Goal: Contribute content: Add original content to the website for others to see

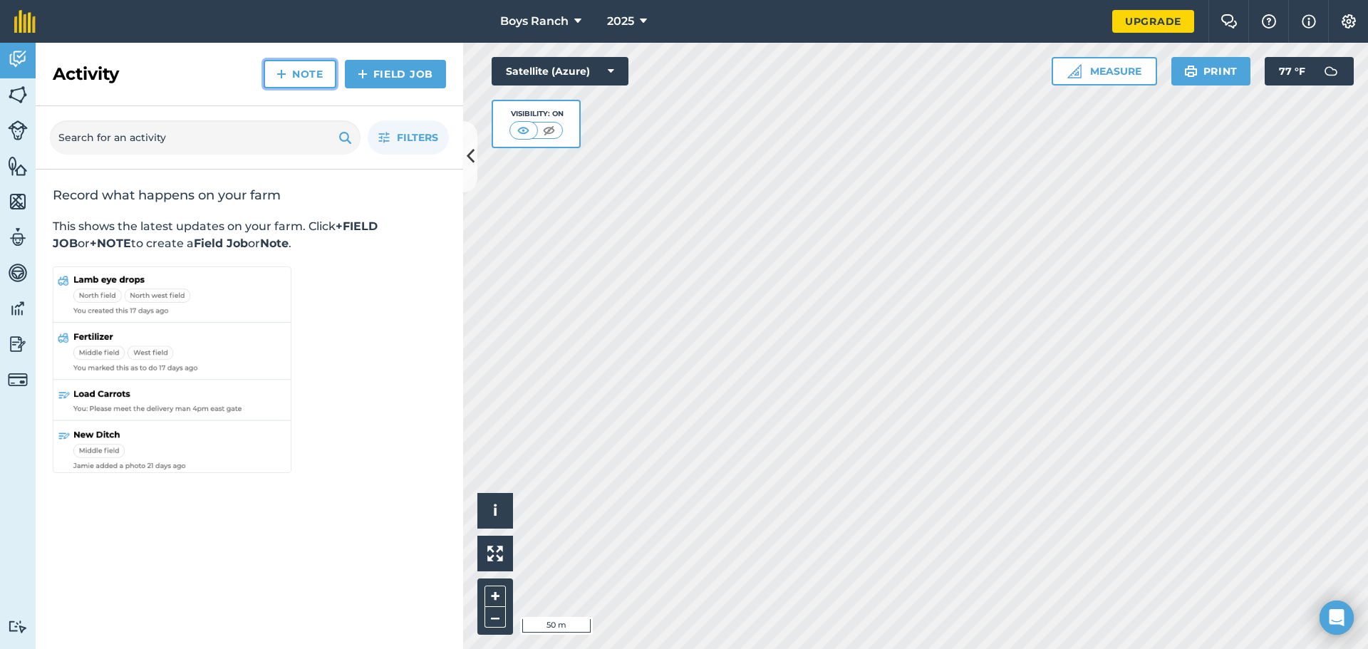
click at [308, 78] on link "Note" at bounding box center [300, 74] width 73 height 29
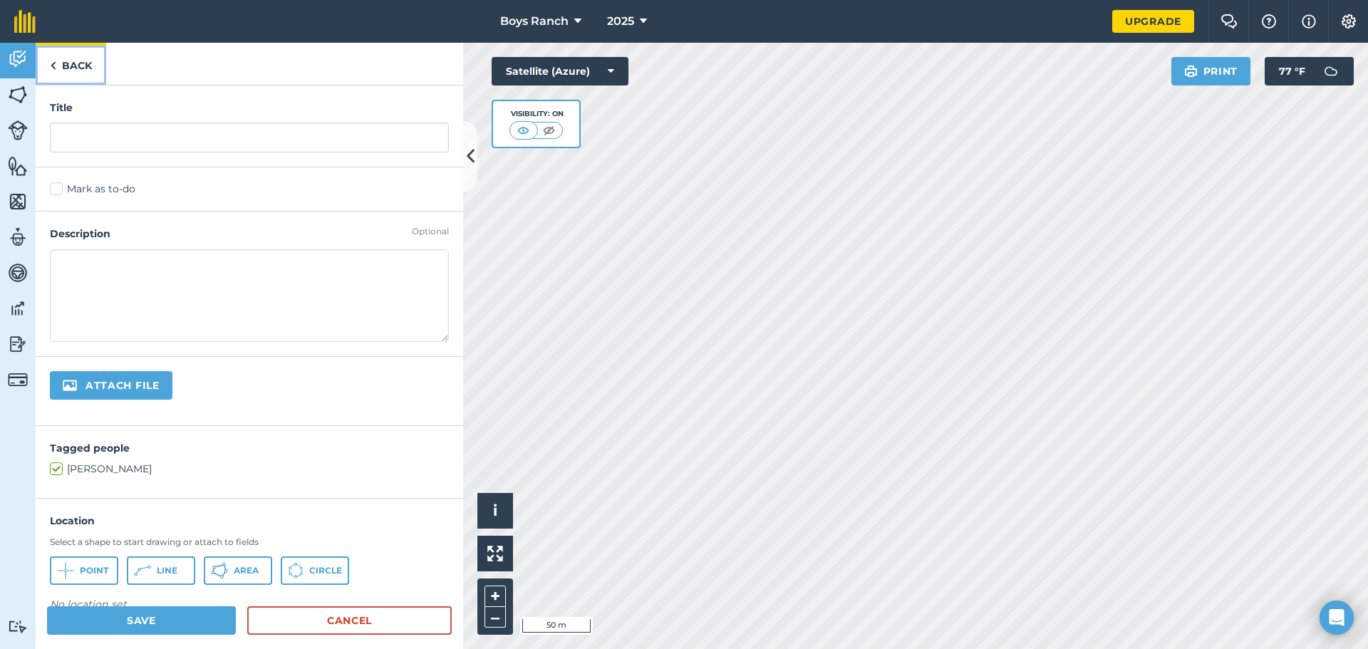
click at [45, 62] on link "Back" at bounding box center [71, 64] width 71 height 42
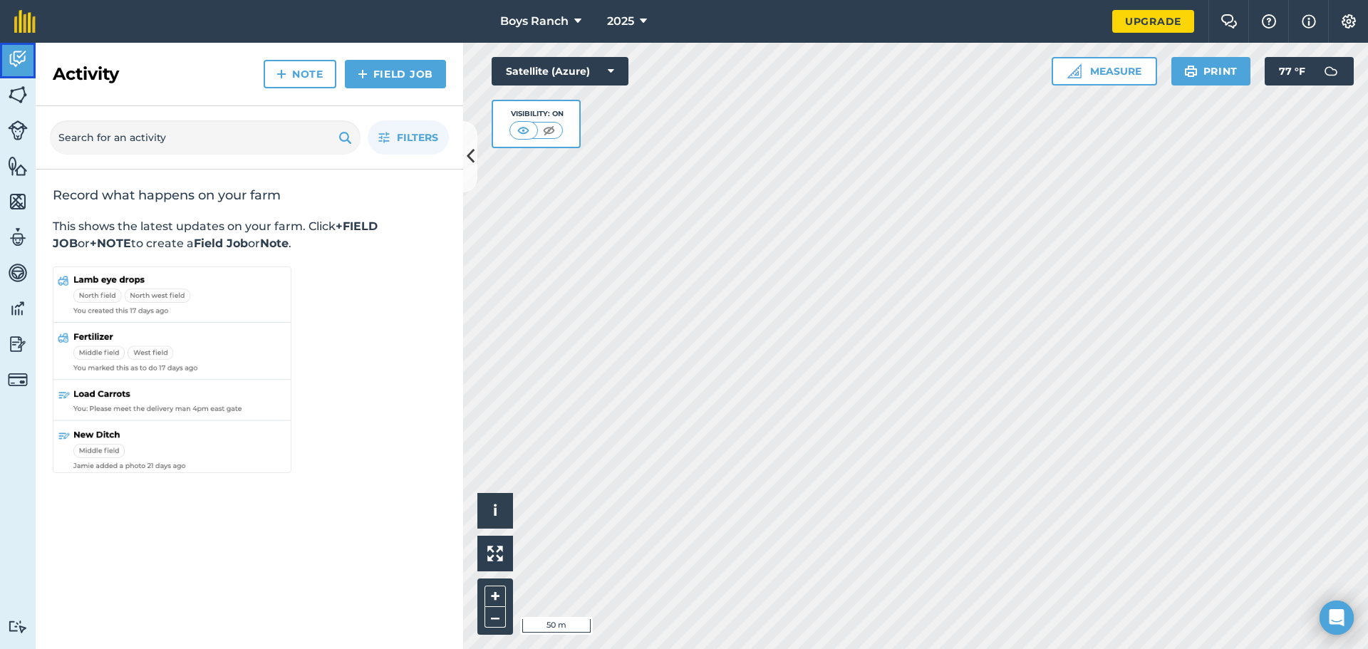
click at [30, 56] on link "Activity" at bounding box center [18, 61] width 36 height 36
click at [21, 107] on link "Fields" at bounding box center [18, 96] width 36 height 36
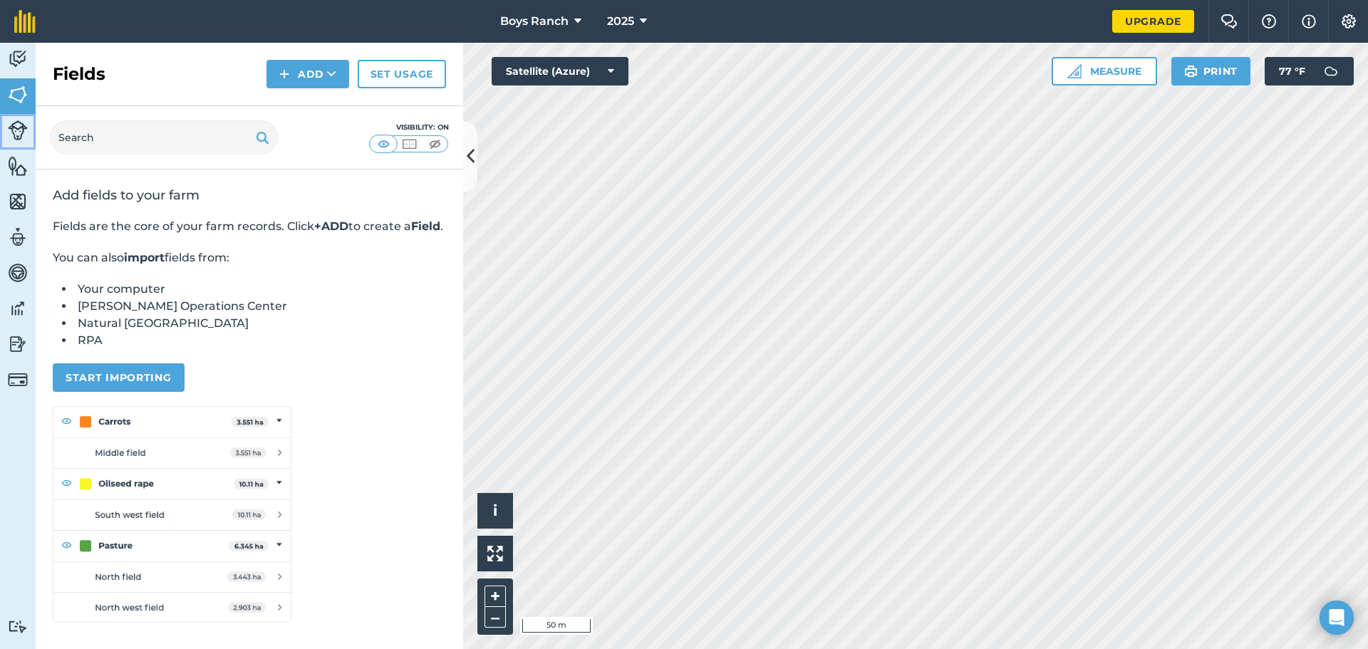
click at [23, 133] on img at bounding box center [18, 130] width 20 height 20
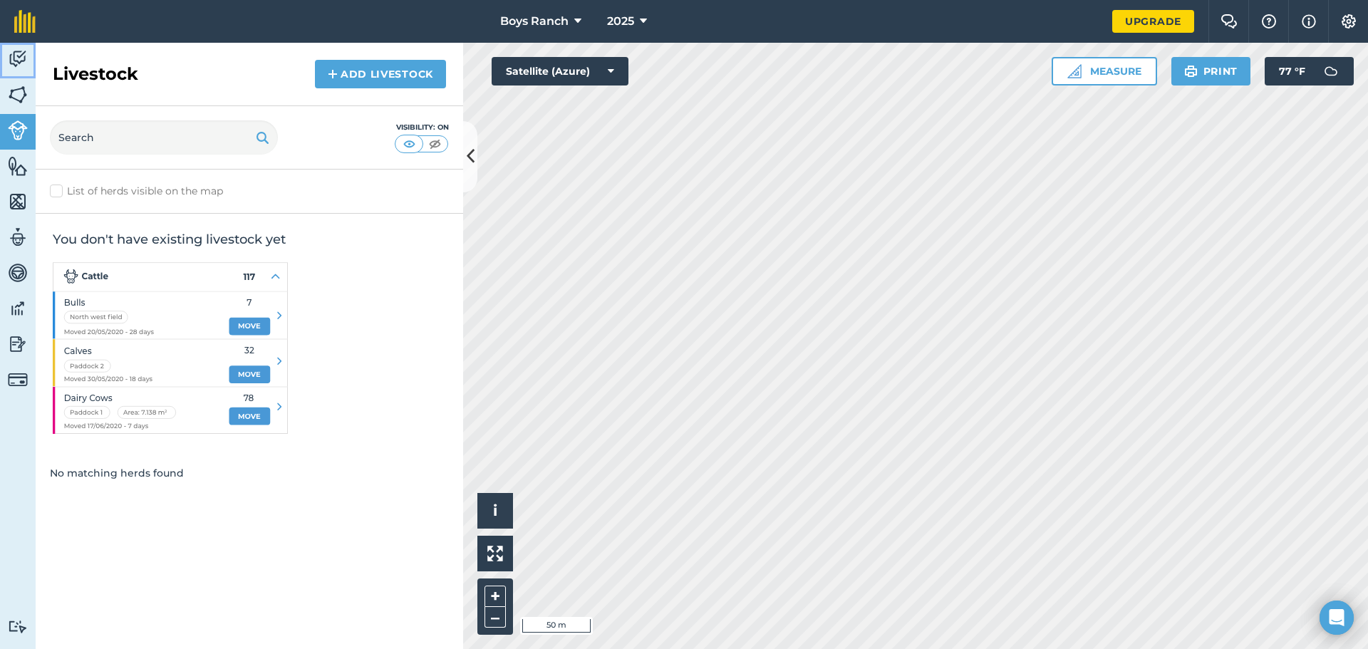
click at [6, 57] on link "Activity" at bounding box center [18, 61] width 36 height 36
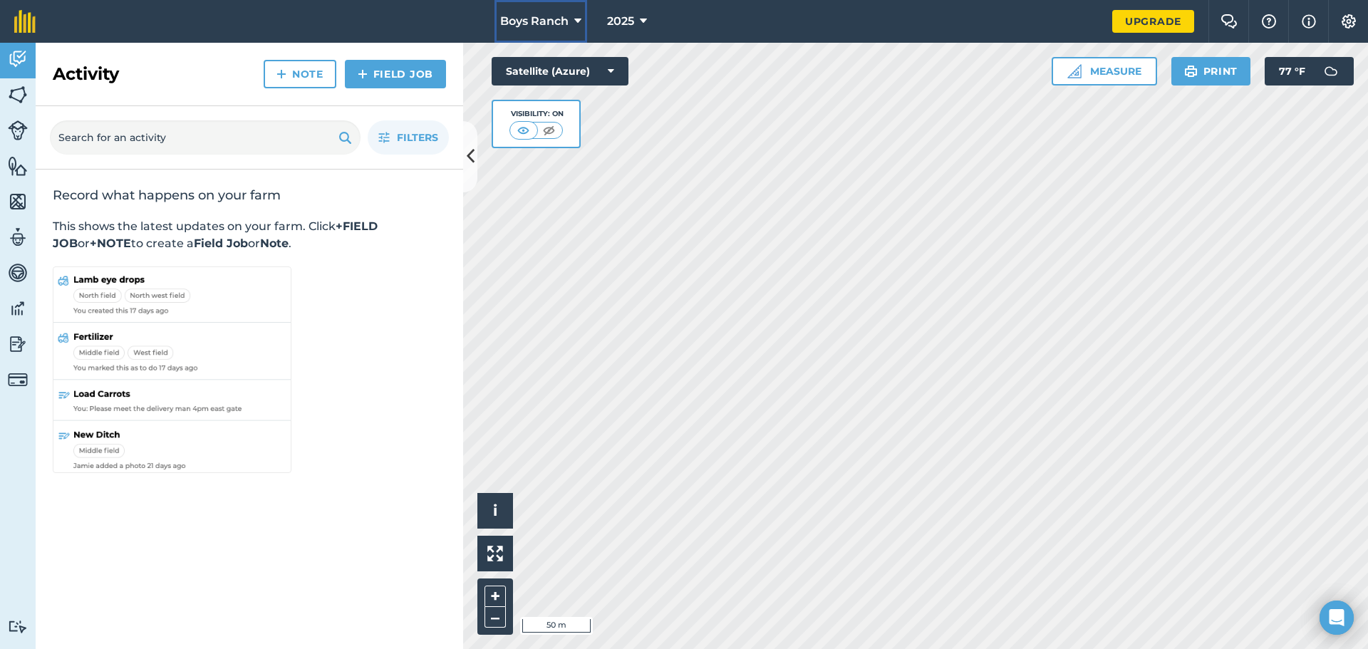
click at [560, 15] on span "Boys Ranch" at bounding box center [534, 21] width 68 height 17
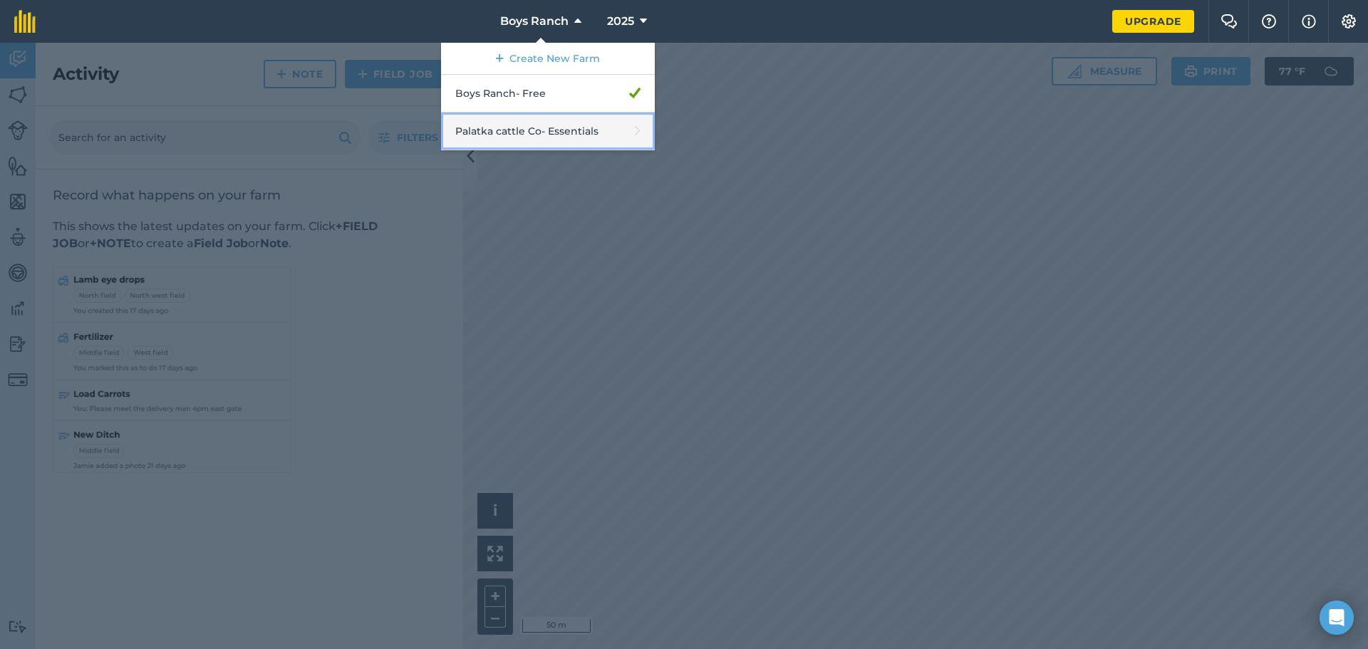
click at [533, 132] on link "Palatka cattle Co - Essentials" at bounding box center [548, 132] width 214 height 38
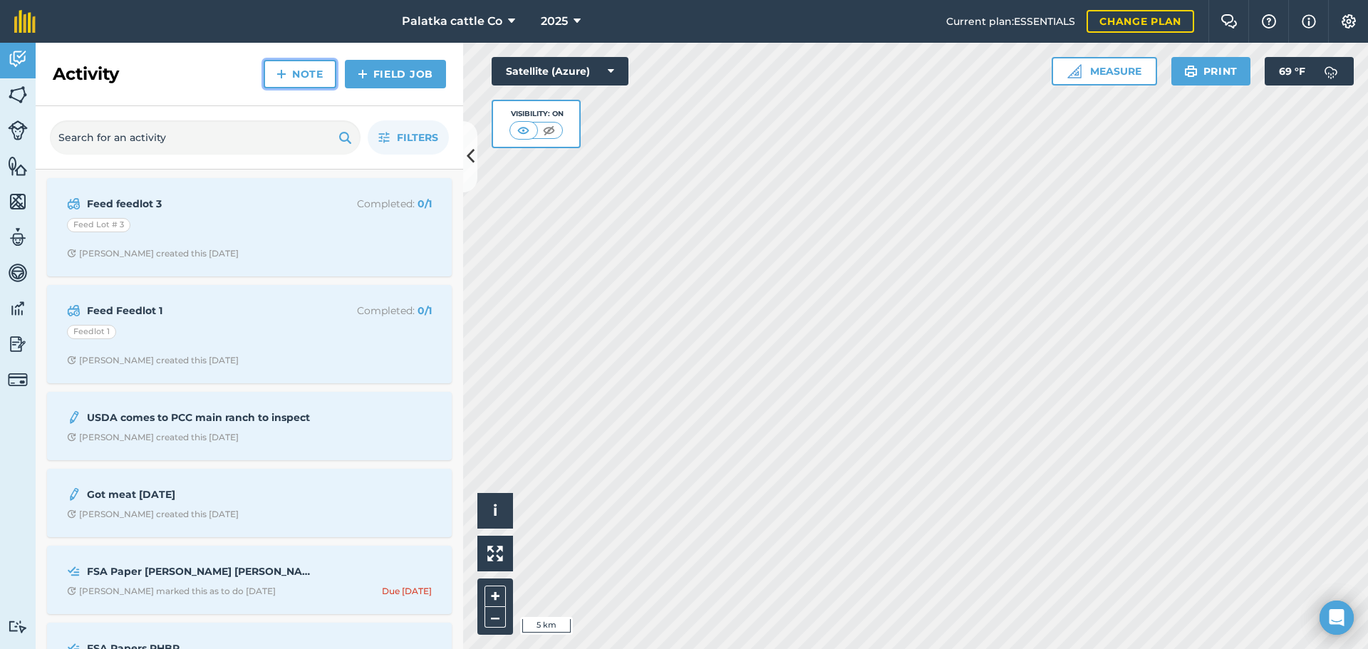
click at [300, 67] on link "Note" at bounding box center [300, 74] width 73 height 29
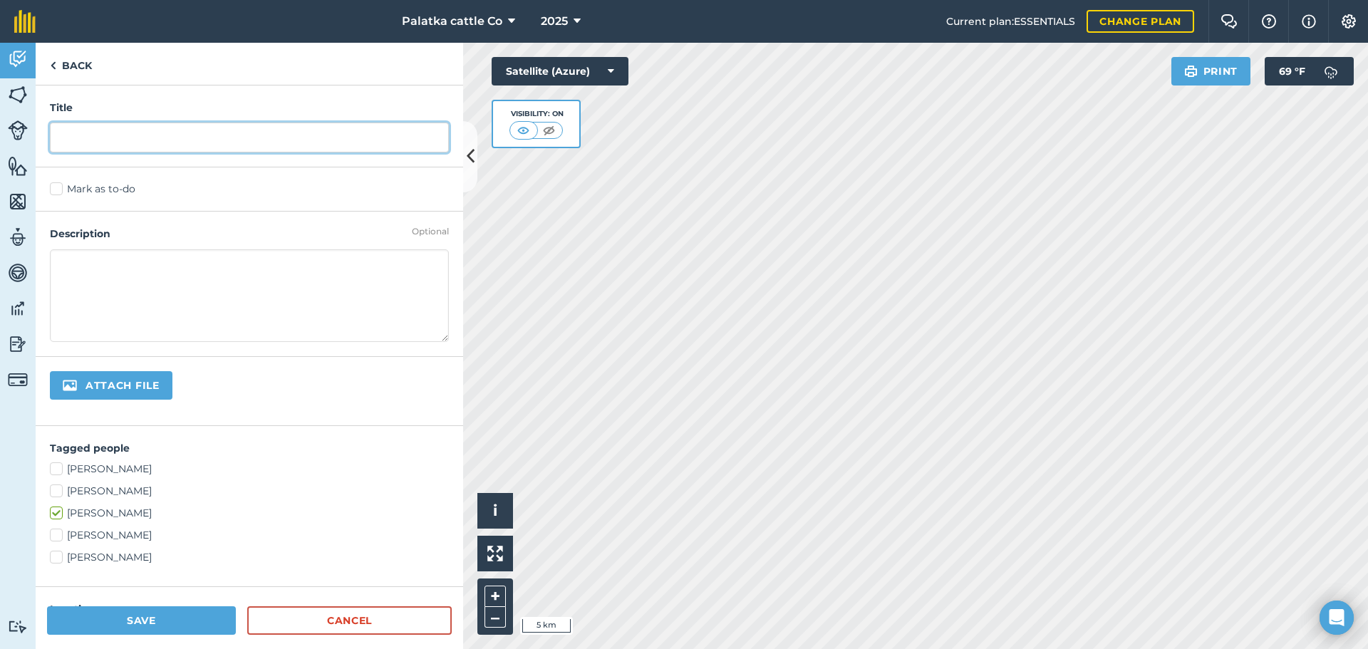
click at [165, 143] on input "text" at bounding box center [249, 138] width 399 height 30
type input "How to Feed Feed lot 3"
click at [113, 291] on textarea at bounding box center [249, 295] width 399 height 93
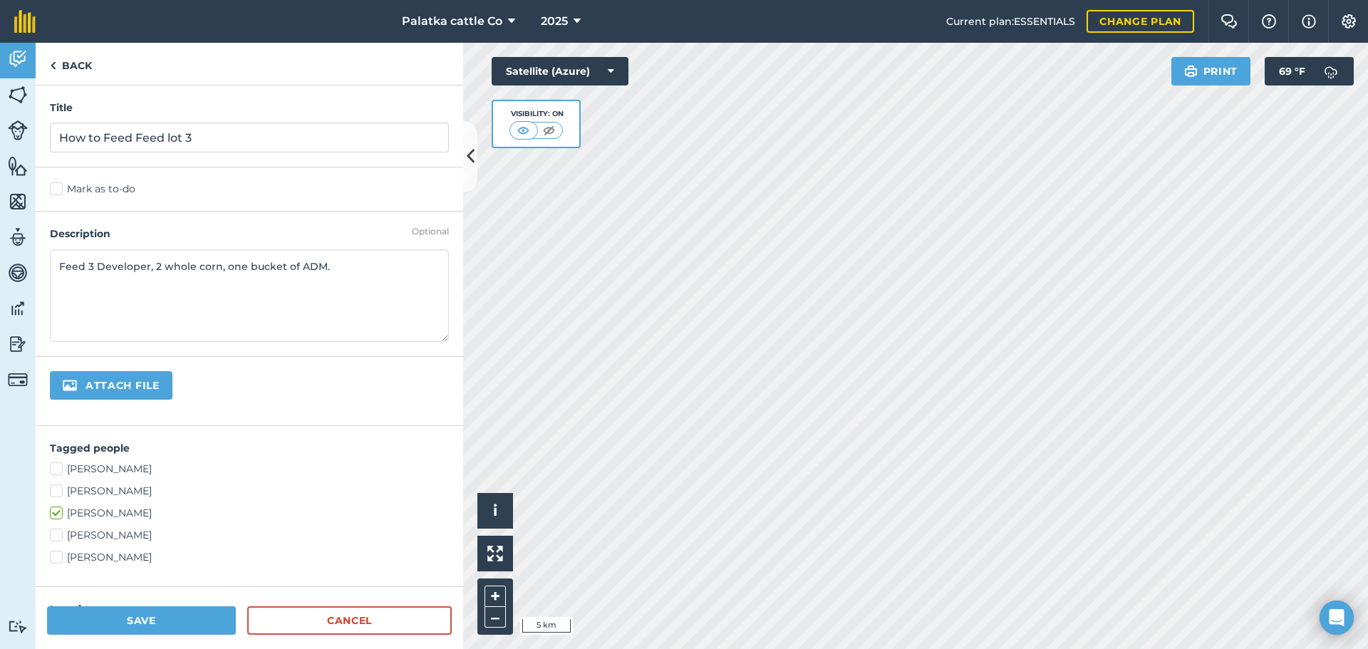
click at [198, 265] on textarea "Feed 3 Developer, 2 whole corn, one bucket of ADM." at bounding box center [249, 295] width 399 height 93
click at [249, 268] on textarea "Feed 3 Developer, 2 whole Corn, one bucket of ADM." at bounding box center [249, 295] width 399 height 93
click at [228, 264] on textarea "Feed 3 Developer, 2 whole Corn, one Bucket of ADM." at bounding box center [249, 295] width 399 height 93
click at [349, 269] on textarea "Feed 3 Developer, 2 whole Corn, One Bucket of ADM." at bounding box center [249, 295] width 399 height 93
type textarea "Feed 3 Developer, 2 whole Corn, One Bucket of ADM."
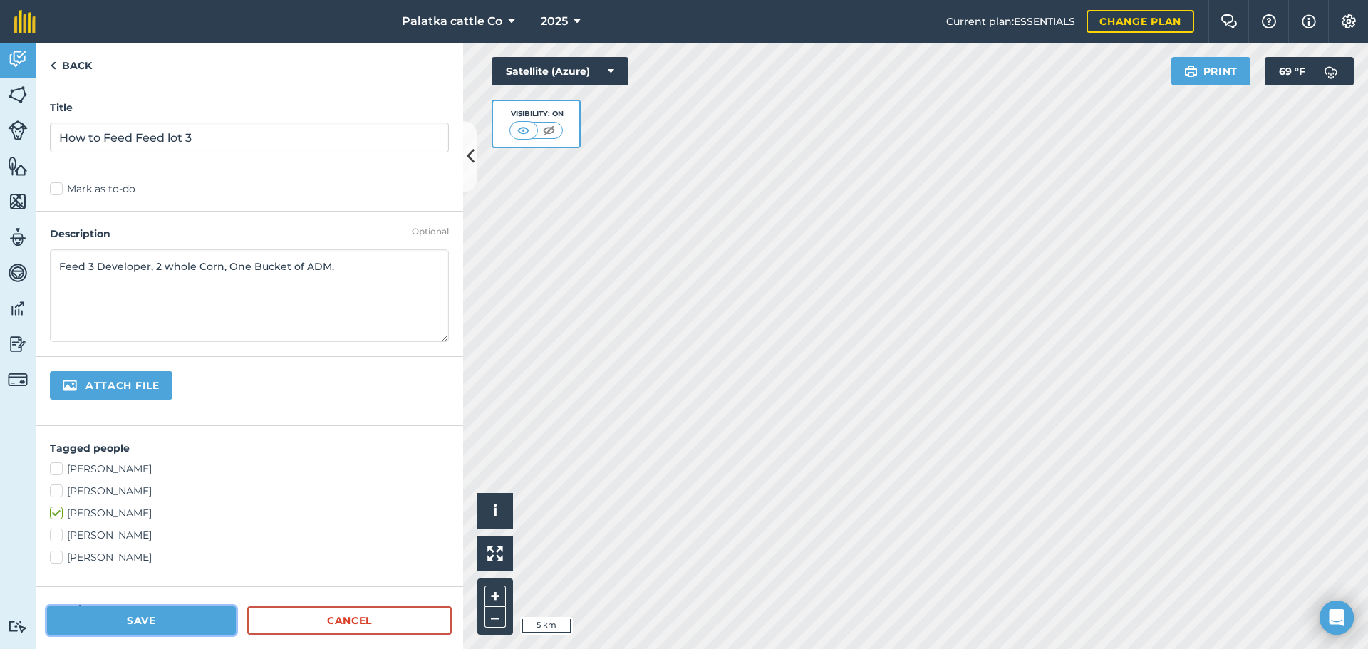
click at [157, 616] on button "Save" at bounding box center [141, 620] width 189 height 29
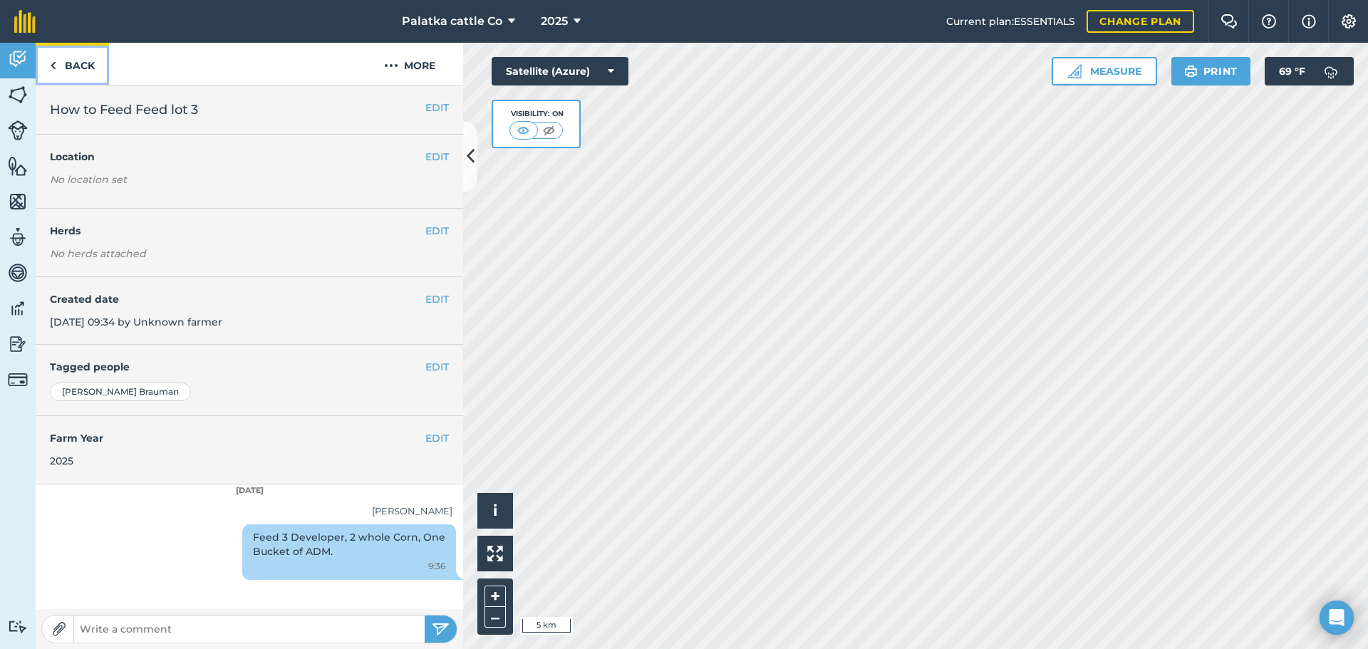
click at [62, 59] on link "Back" at bounding box center [72, 64] width 73 height 42
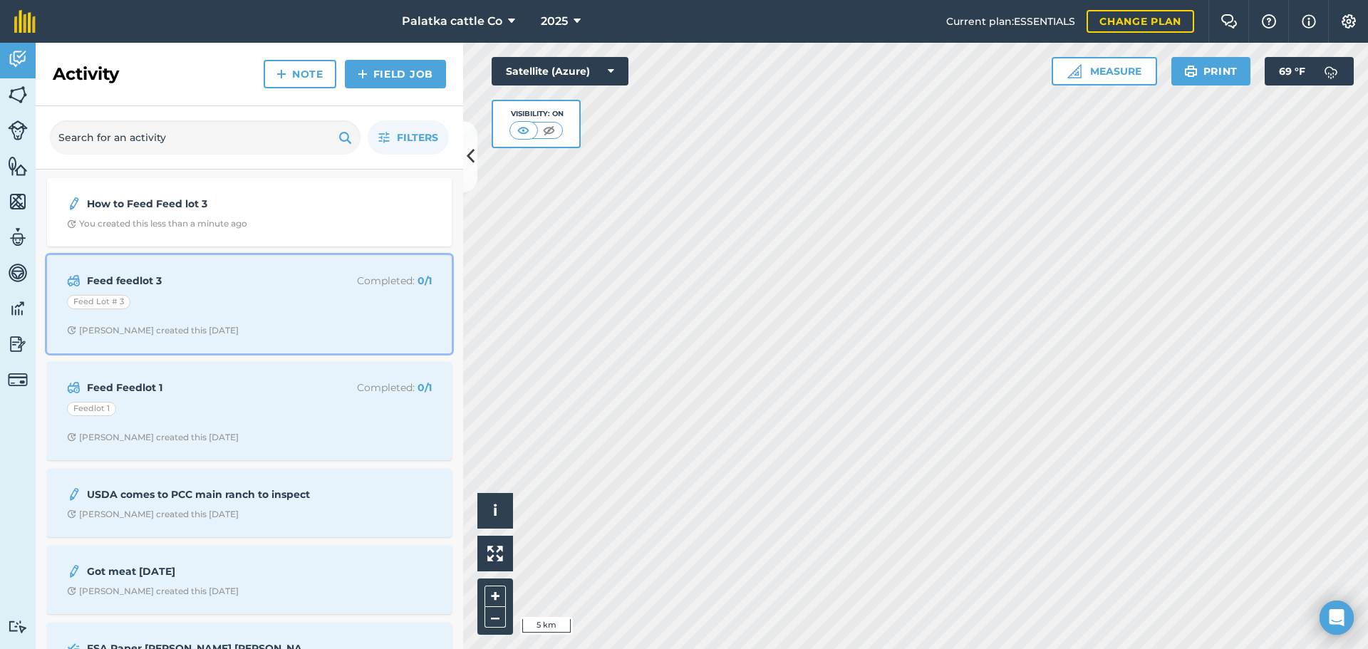
click at [200, 296] on div "Feed Lot # 3" at bounding box center [249, 304] width 365 height 19
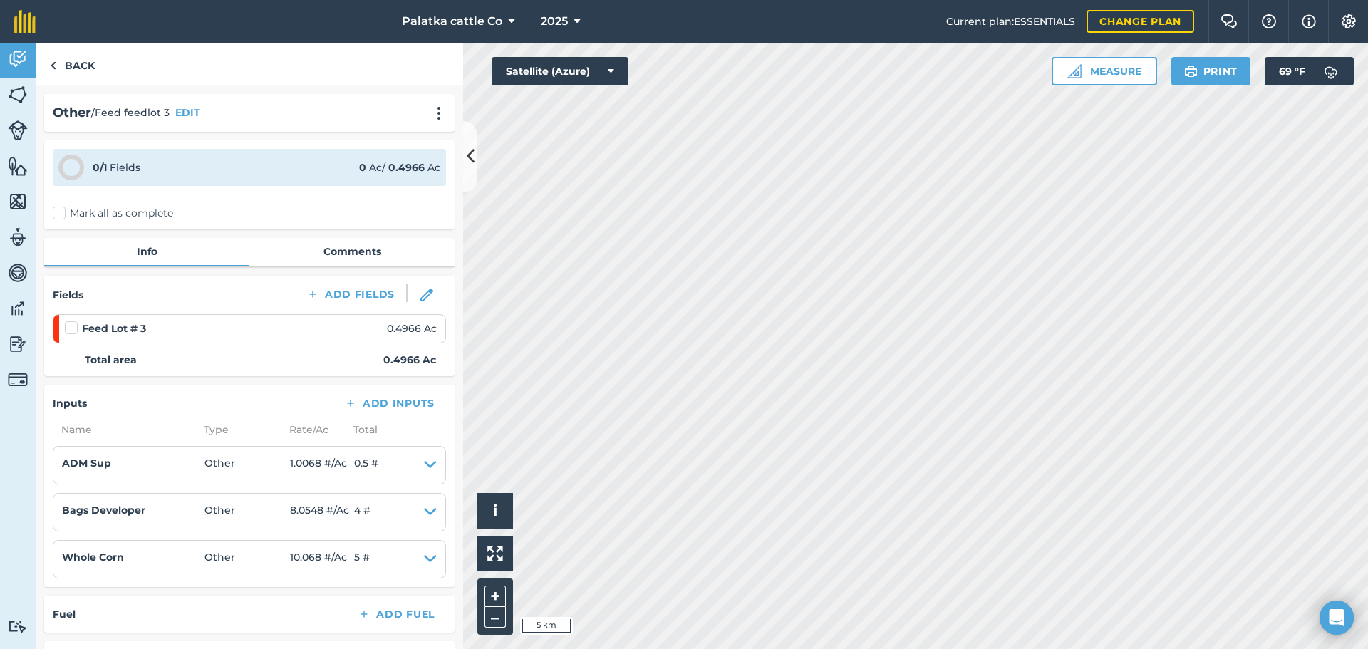
click at [63, 213] on label "Mark all as complete" at bounding box center [113, 213] width 120 height 15
click at [62, 213] on input "Mark all as complete" at bounding box center [57, 210] width 9 height 9
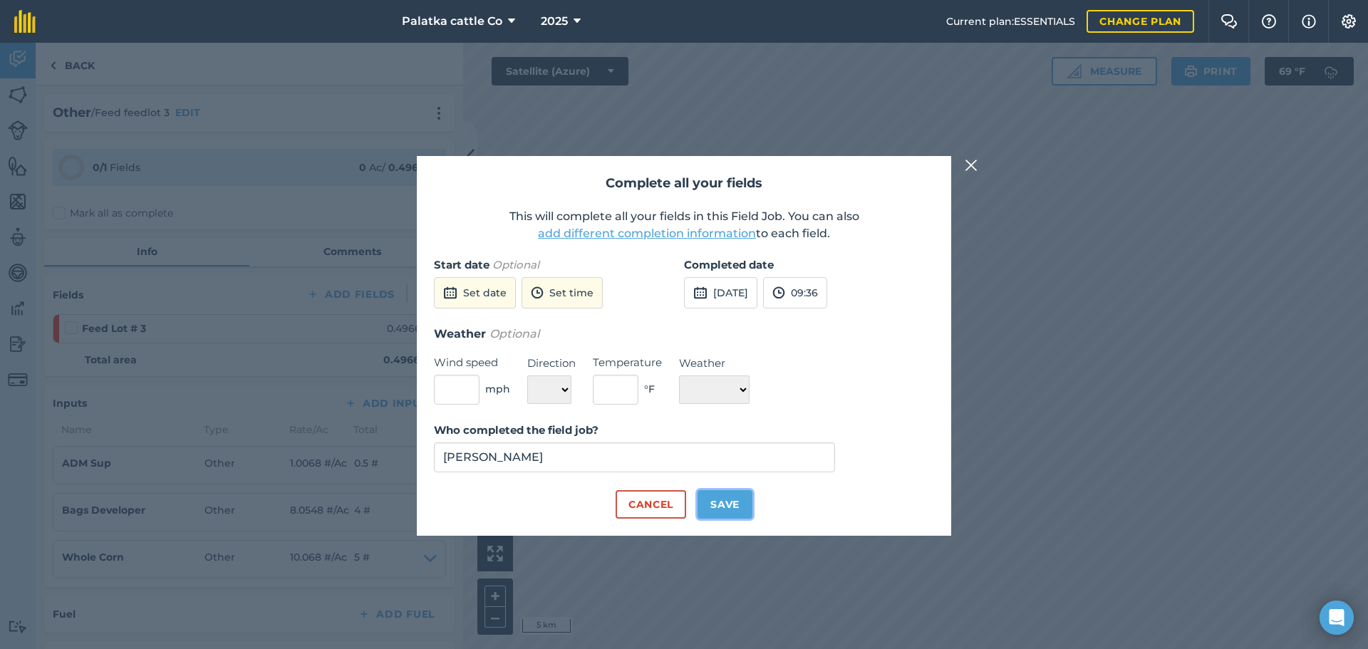
click at [730, 499] on button "Save" at bounding box center [725, 504] width 55 height 29
checkbox input "true"
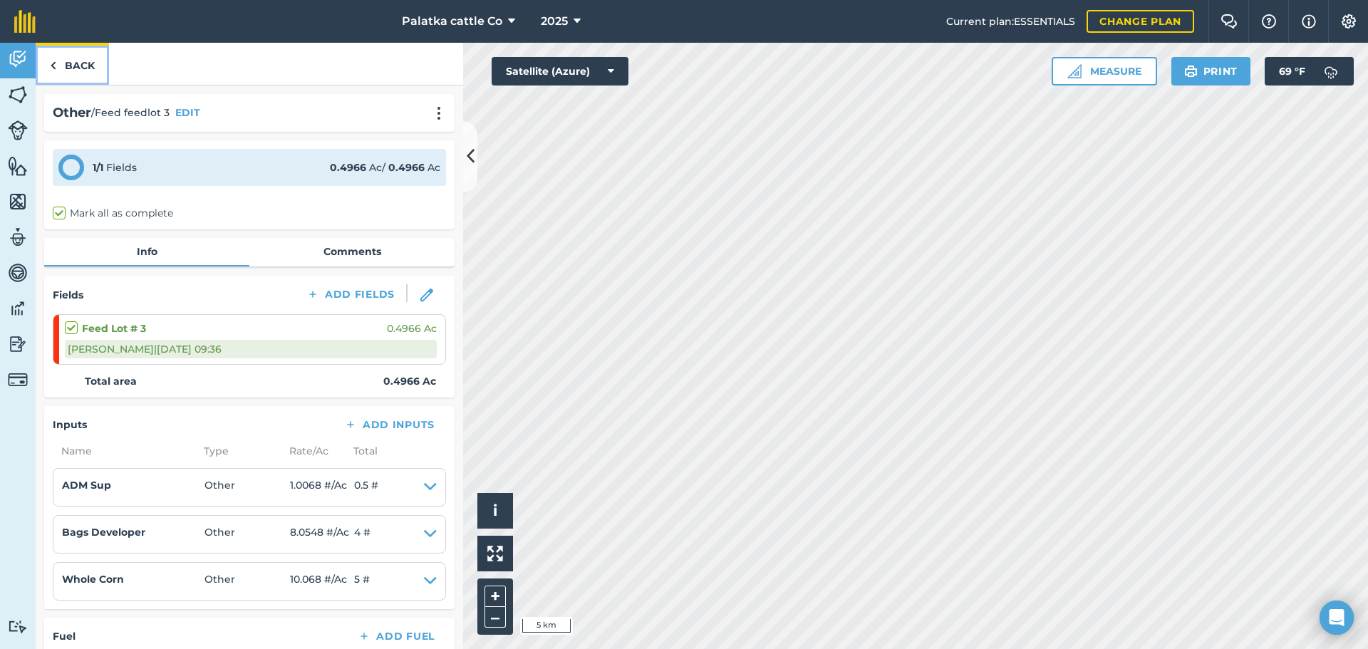
click at [61, 66] on link "Back" at bounding box center [72, 64] width 73 height 42
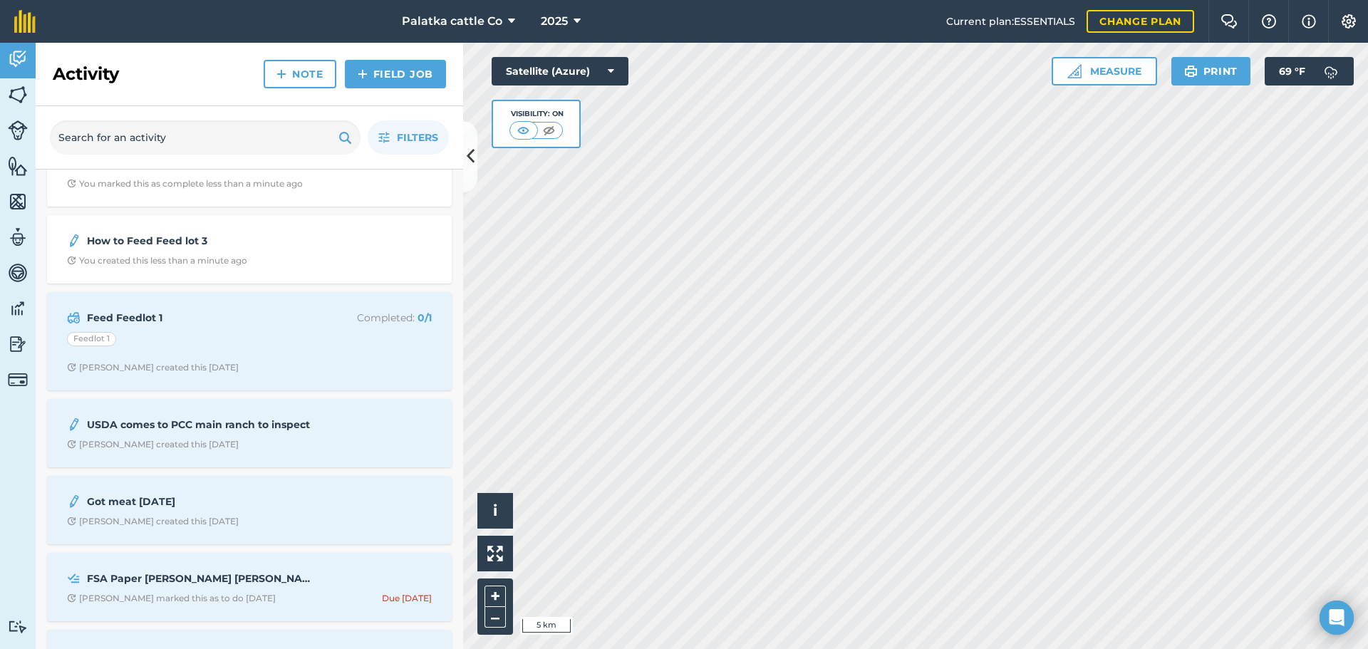
scroll to position [214, 0]
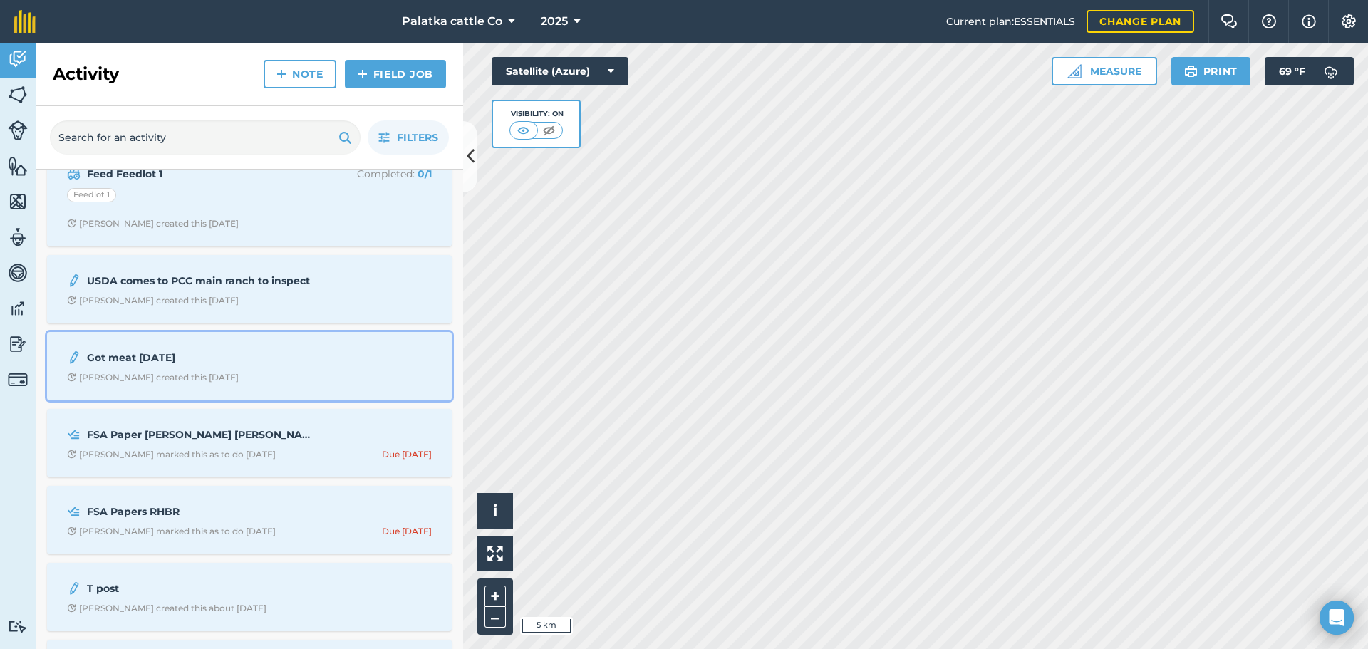
click at [237, 379] on span "Scott B created this 4 days ago" at bounding box center [249, 377] width 365 height 11
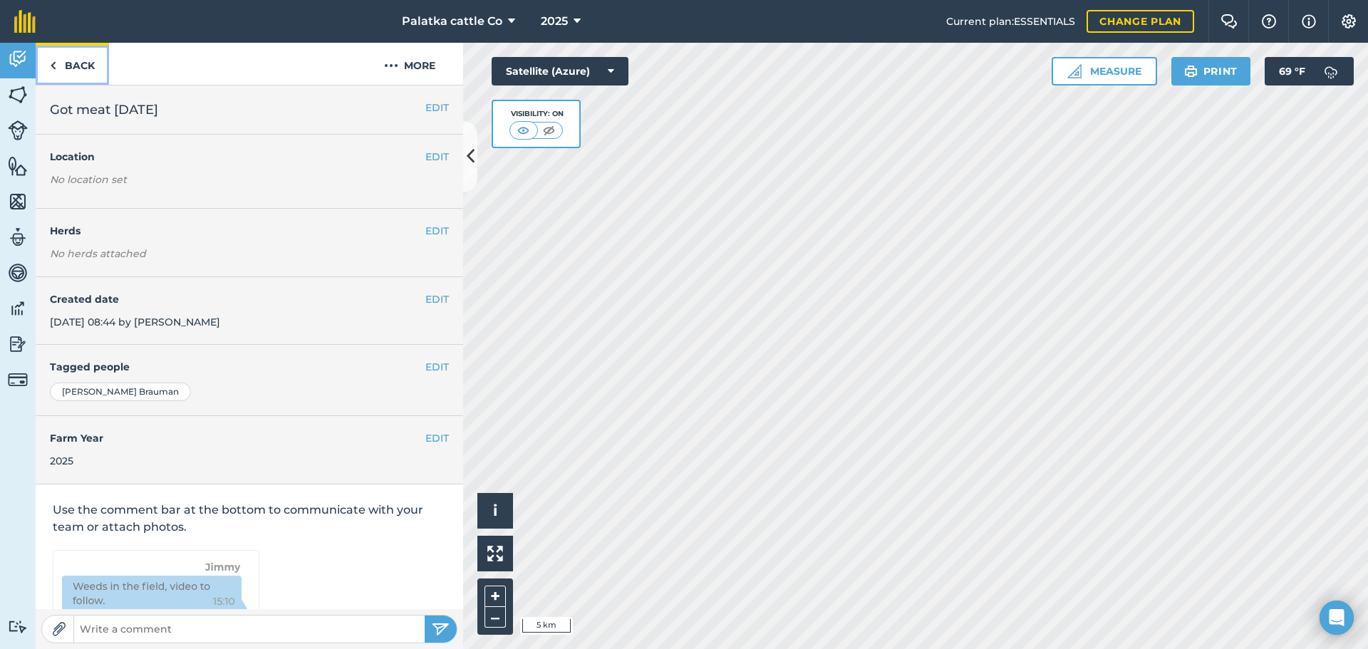
click at [80, 71] on link "Back" at bounding box center [72, 64] width 73 height 42
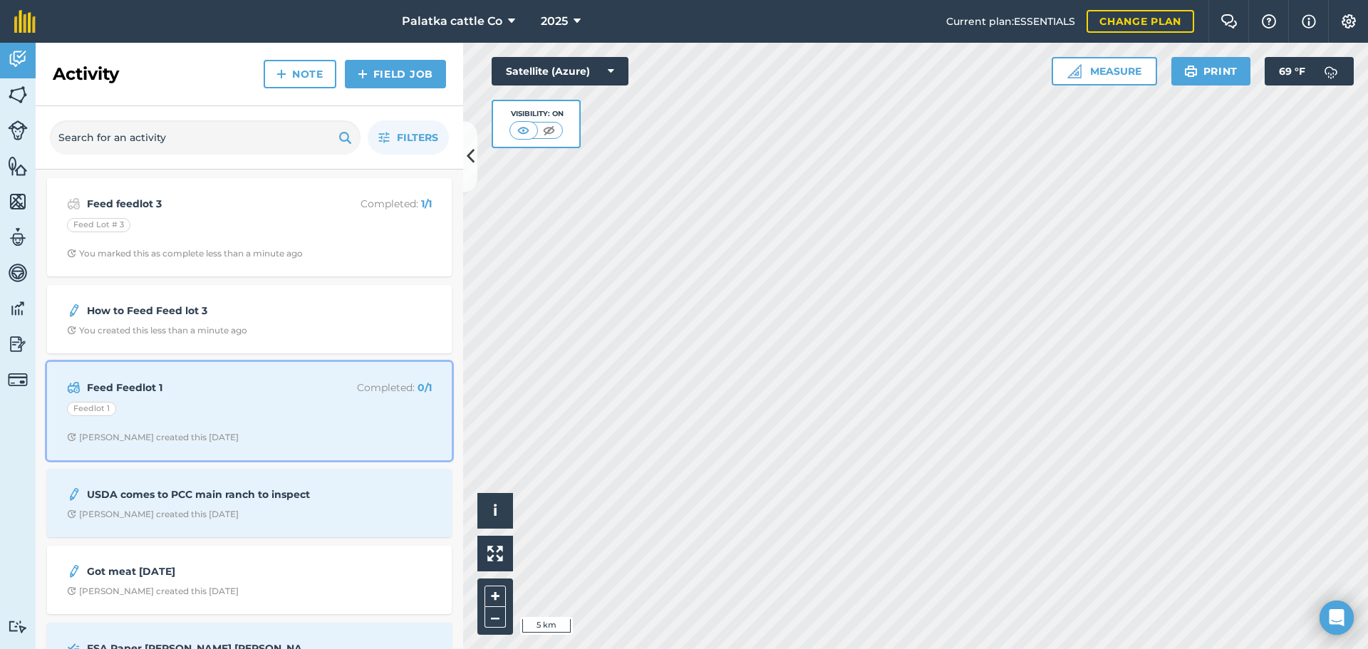
click at [167, 390] on strong "Feed Feedlot 1" at bounding box center [200, 388] width 226 height 16
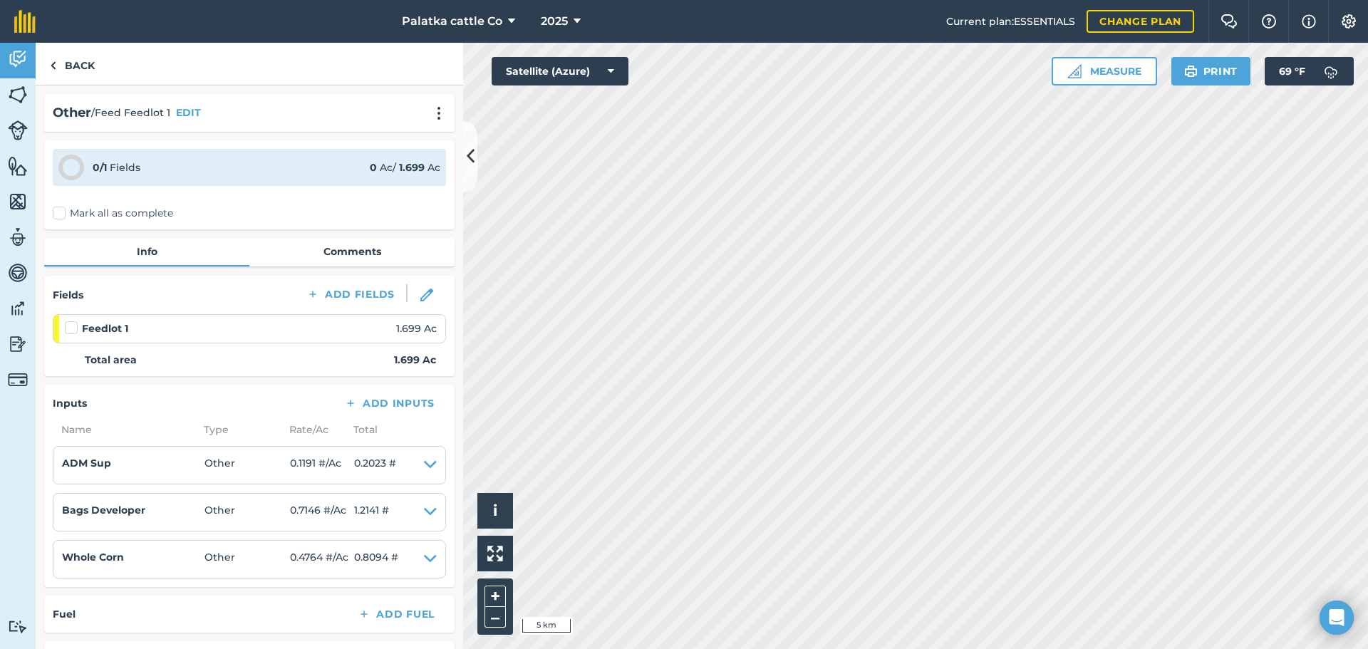
click at [66, 222] on div "0 / 1 Fields 0 Ac / 1.699 Ac Mark all as complete" at bounding box center [249, 184] width 410 height 89
click at [58, 212] on label "Mark all as complete" at bounding box center [113, 213] width 120 height 15
click at [58, 212] on input "Mark all as complete" at bounding box center [57, 210] width 9 height 9
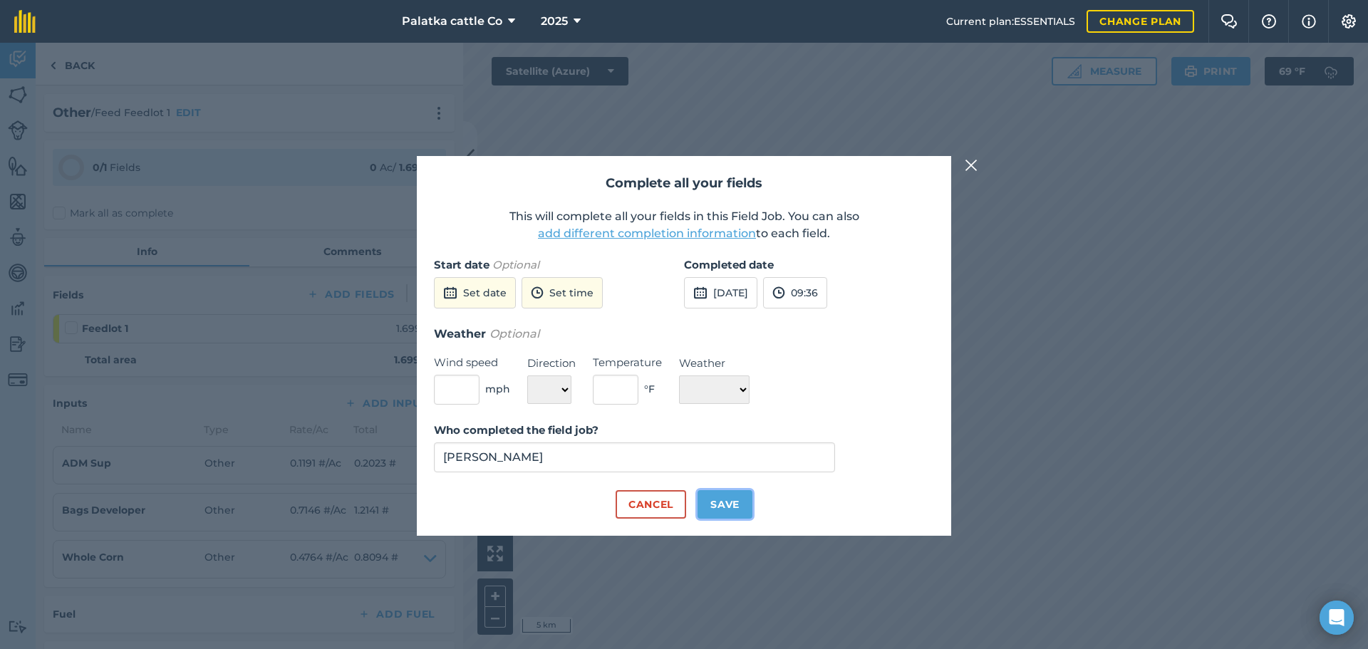
click at [738, 509] on button "Save" at bounding box center [725, 504] width 55 height 29
checkbox input "true"
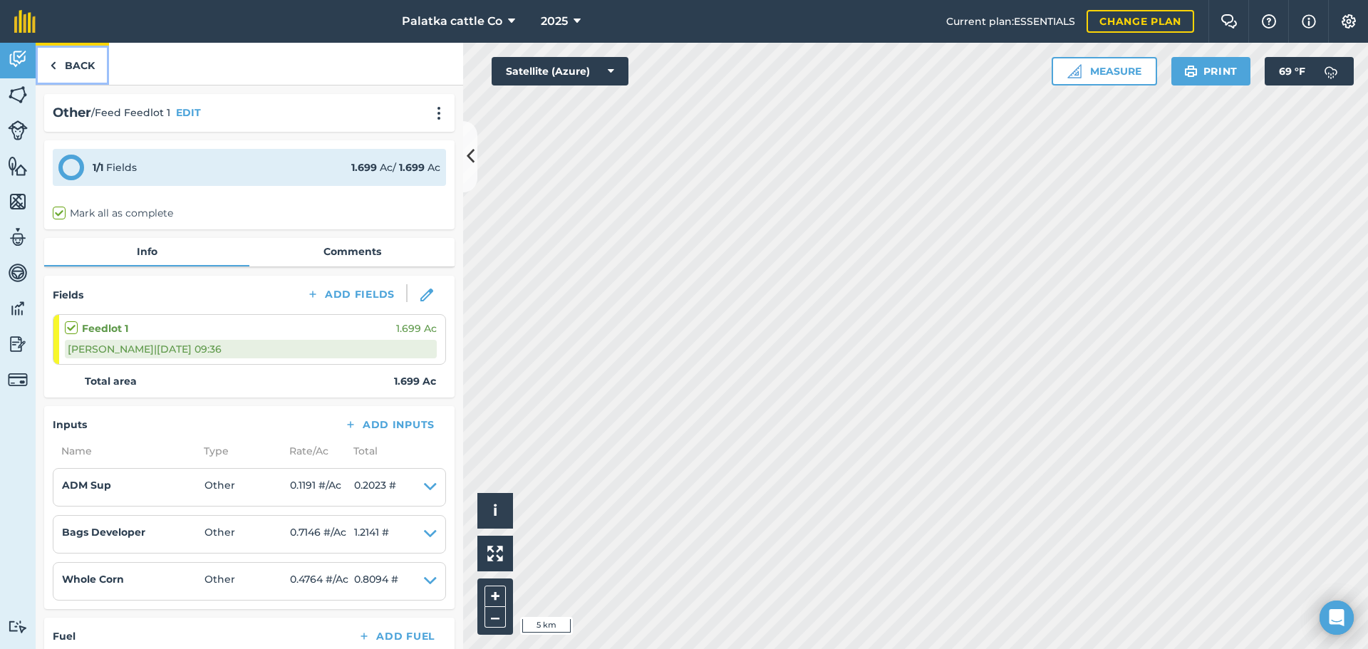
click at [67, 69] on link "Back" at bounding box center [72, 64] width 73 height 42
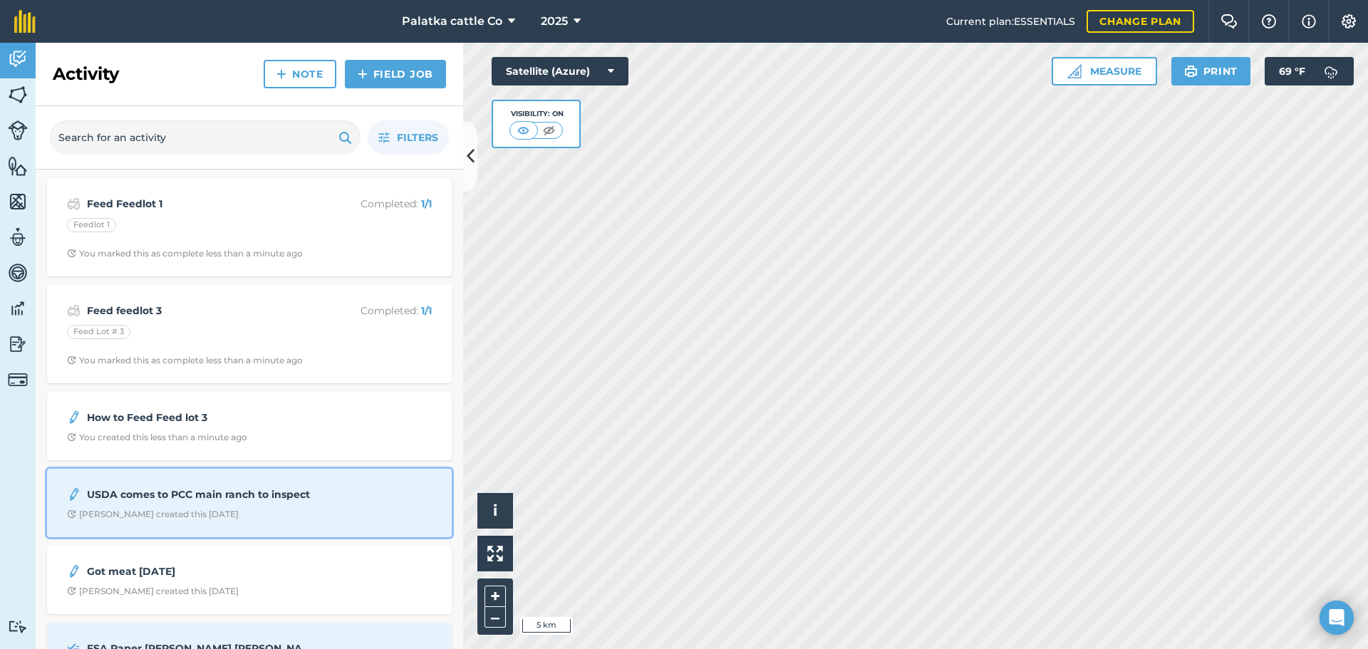
click at [160, 491] on strong "USDA comes to PCC main ranch to inspect" at bounding box center [200, 495] width 226 height 16
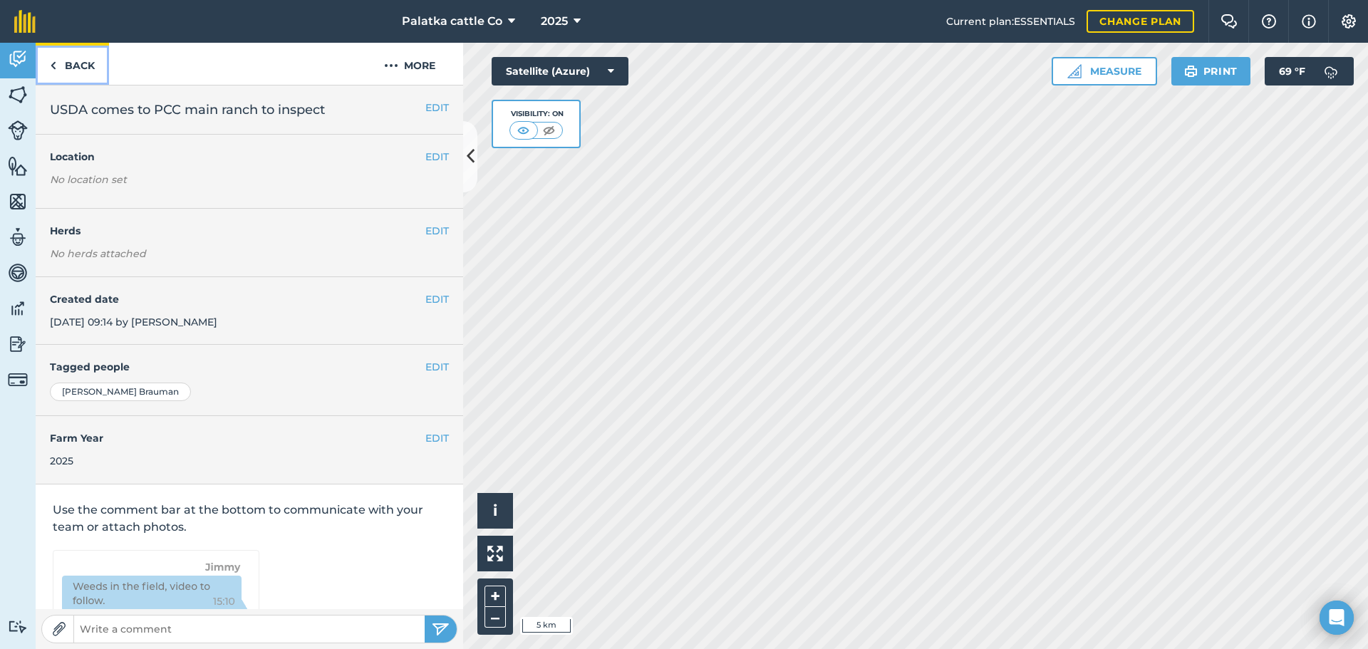
click at [47, 62] on link "Back" at bounding box center [72, 64] width 73 height 42
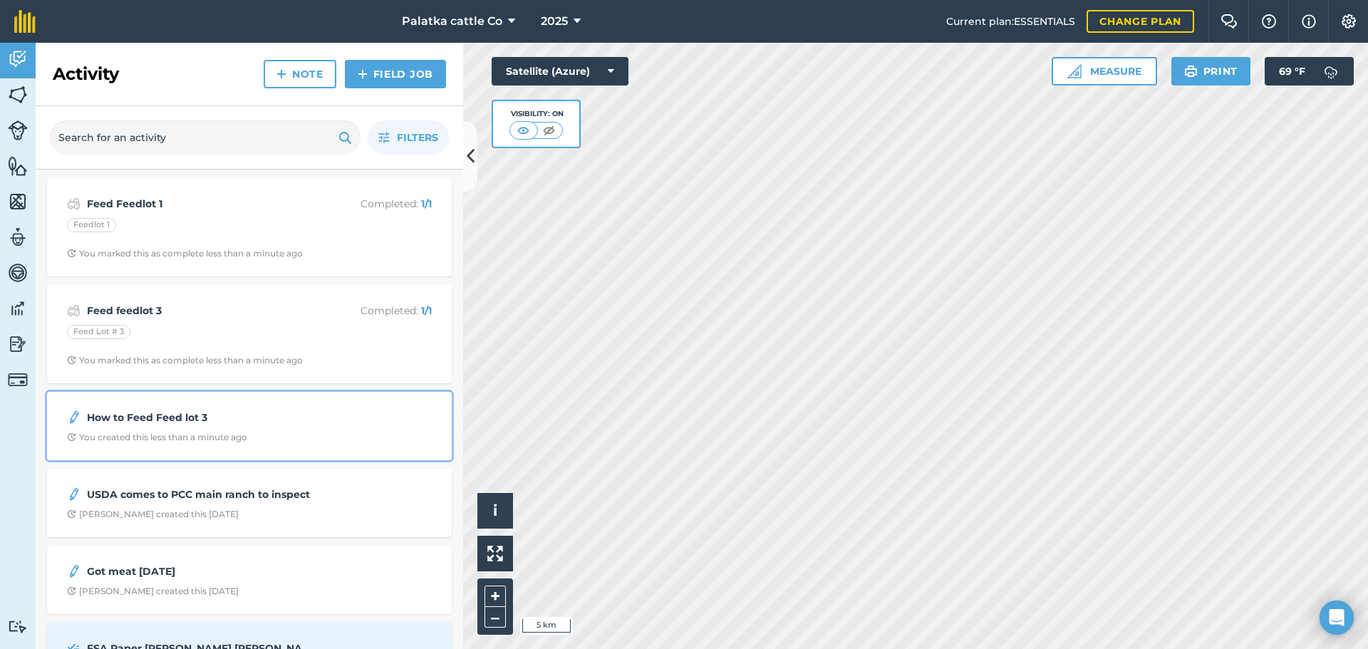
click at [263, 423] on strong "How to Feed Feed lot 3" at bounding box center [200, 418] width 226 height 16
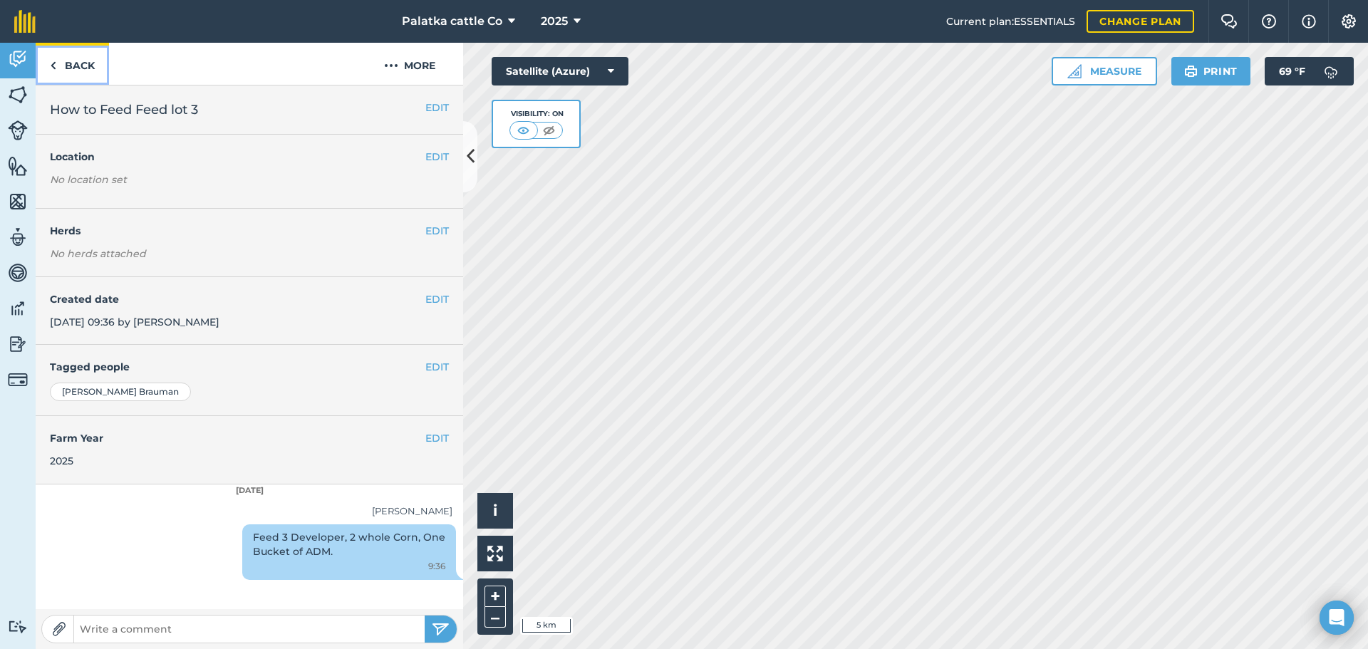
click at [71, 63] on link "Back" at bounding box center [72, 64] width 73 height 42
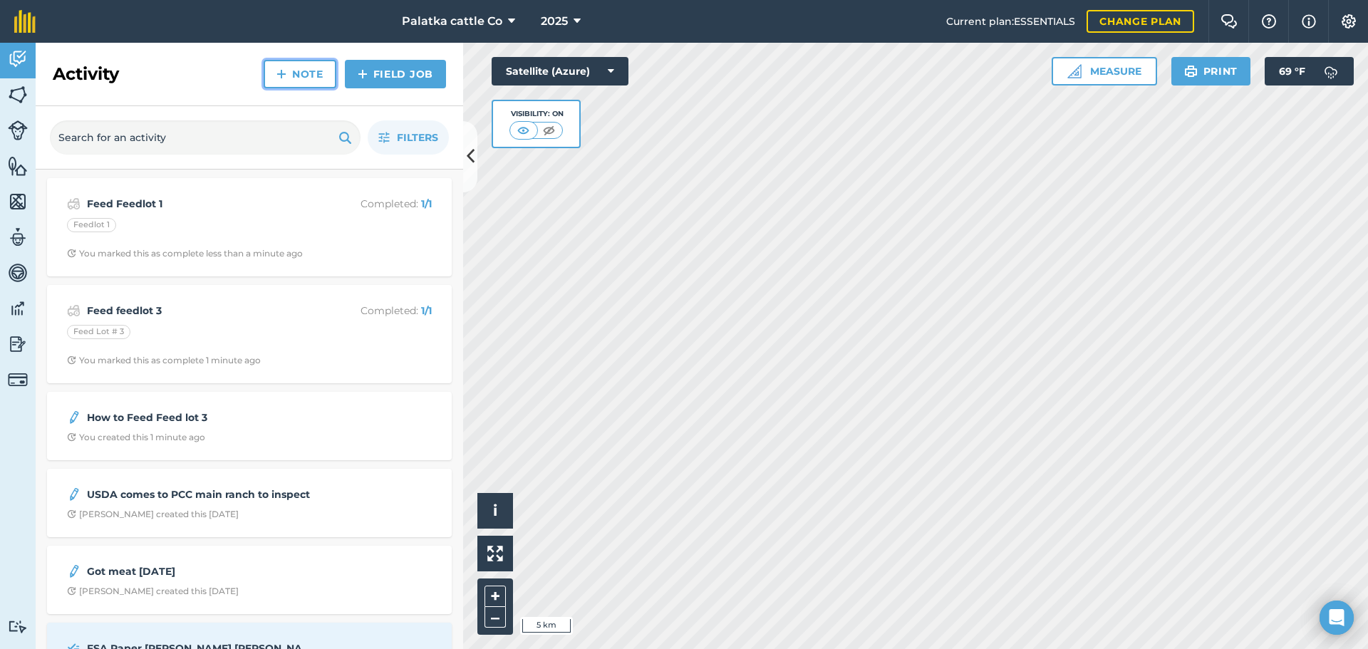
click at [298, 68] on link "Note" at bounding box center [300, 74] width 73 height 29
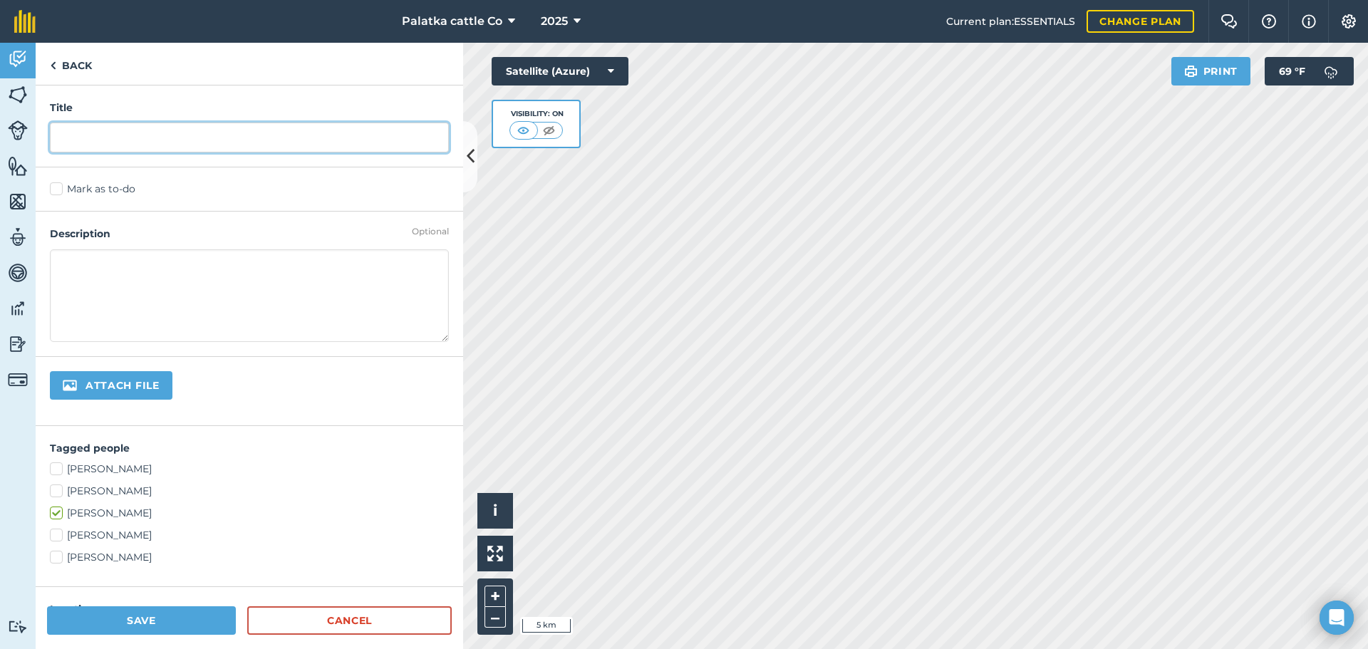
click at [212, 128] on input "text" at bounding box center [249, 138] width 399 height 30
click at [182, 139] on input "How to feed feedlot one" at bounding box center [249, 138] width 399 height 30
type input "How to feed feedlot One"
click at [148, 286] on textarea at bounding box center [249, 295] width 399 height 93
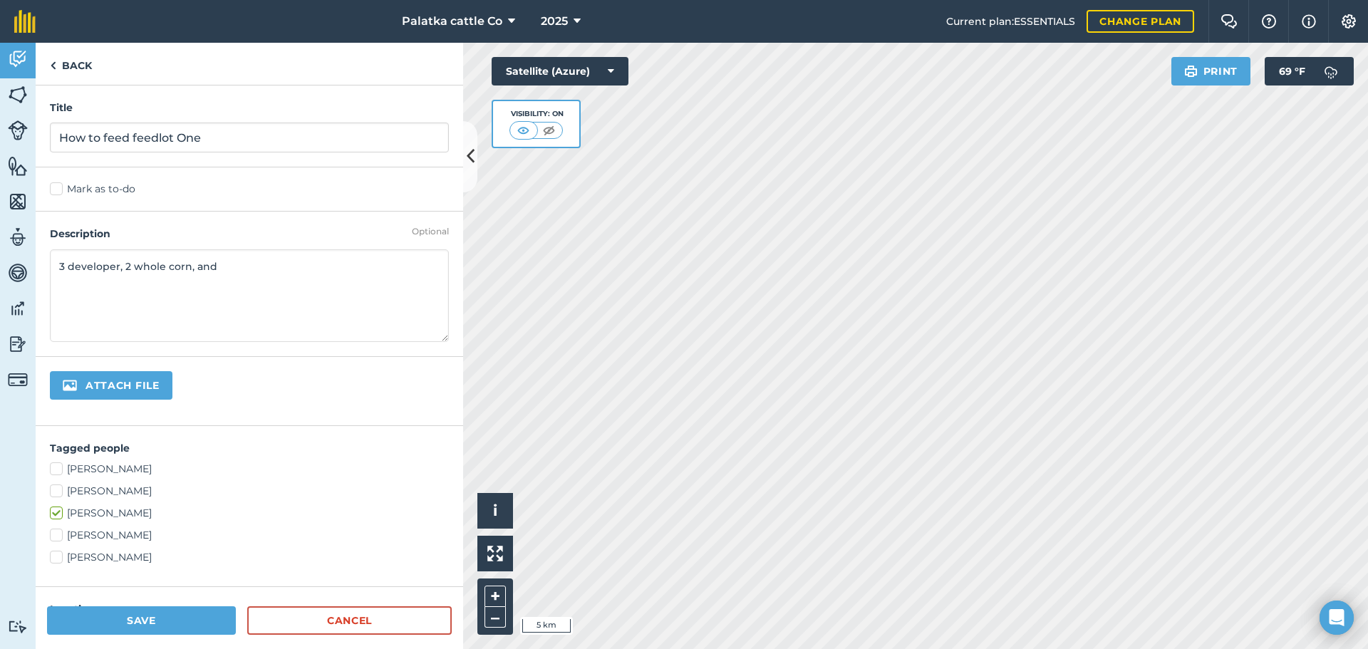
click at [281, 264] on textarea "3 developer, 2 whole corn, and" at bounding box center [249, 295] width 399 height 93
type textarea "3 developer, 2 whole corn, and 1 bucket of ADM"
click at [133, 623] on button "Save" at bounding box center [141, 620] width 189 height 29
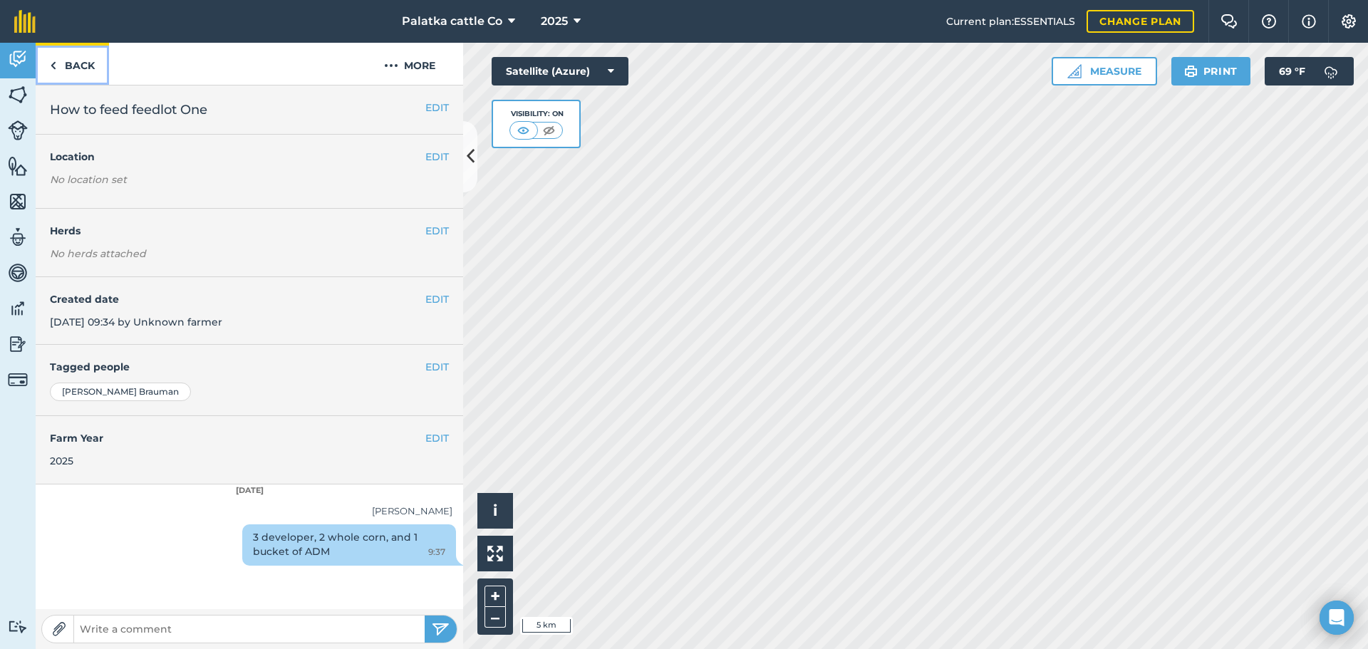
click at [66, 58] on link "Back" at bounding box center [72, 64] width 73 height 42
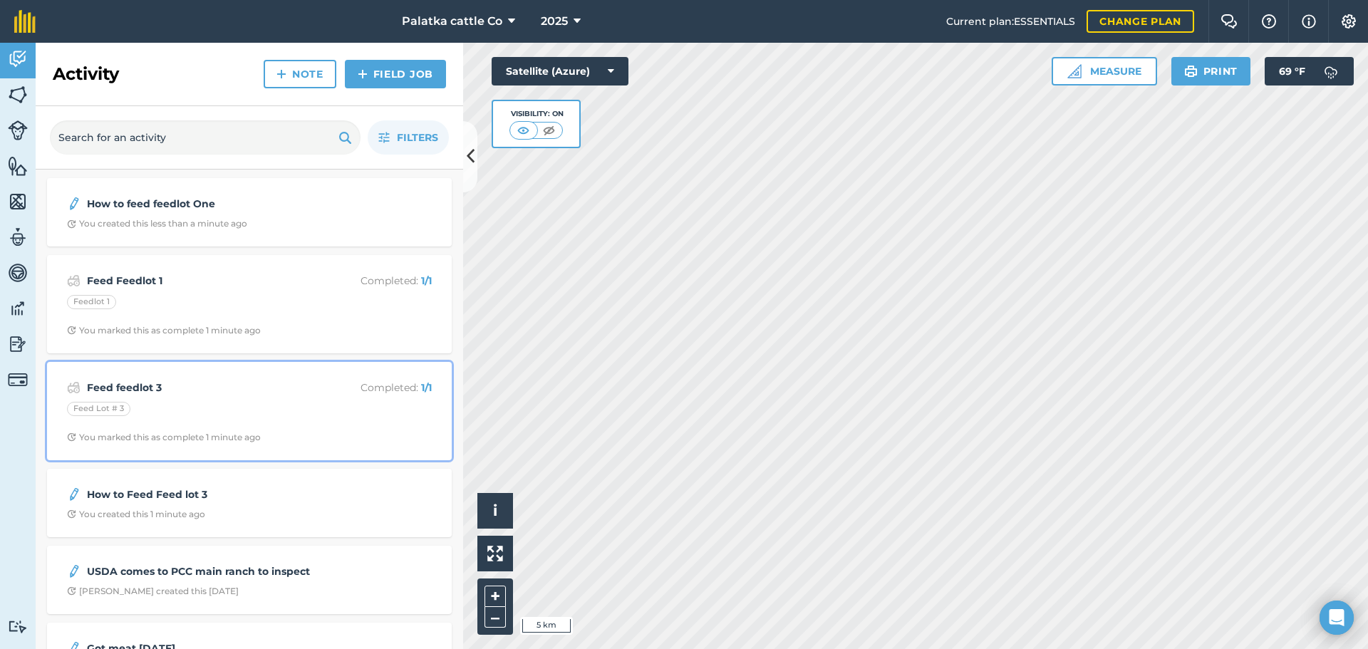
click at [187, 387] on strong "Feed feedlot 3" at bounding box center [200, 388] width 226 height 16
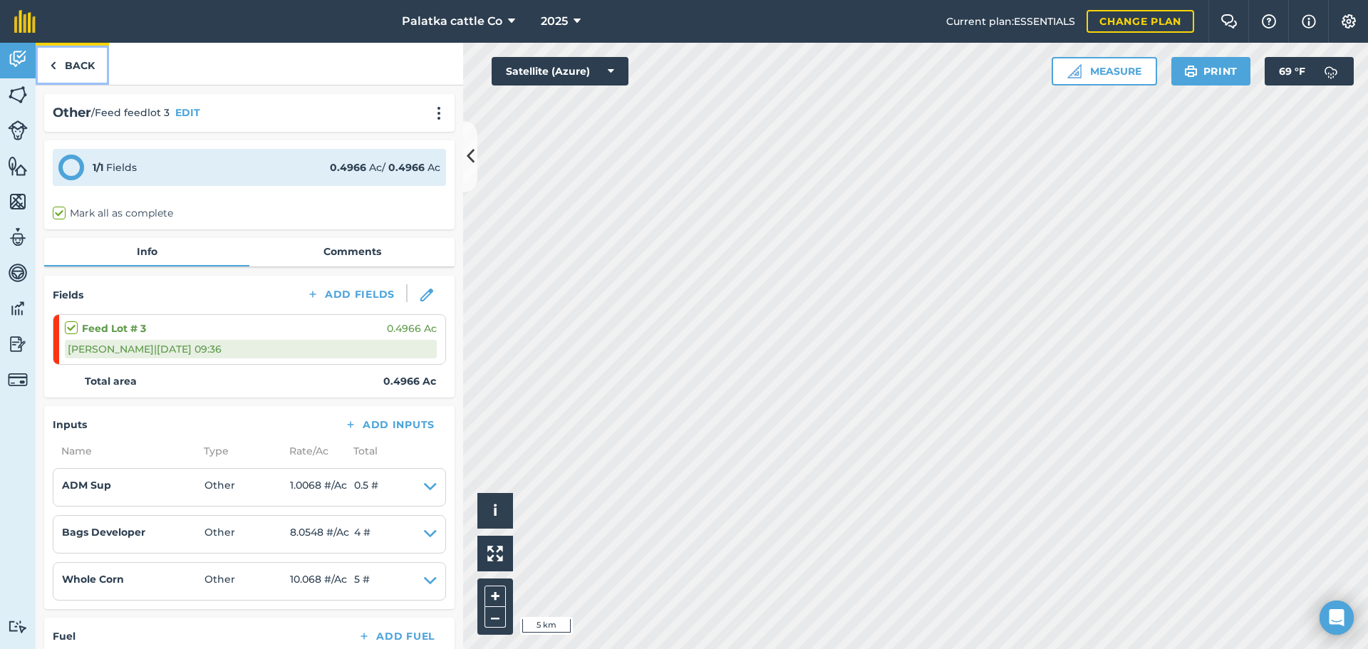
click at [52, 61] on img at bounding box center [53, 65] width 6 height 17
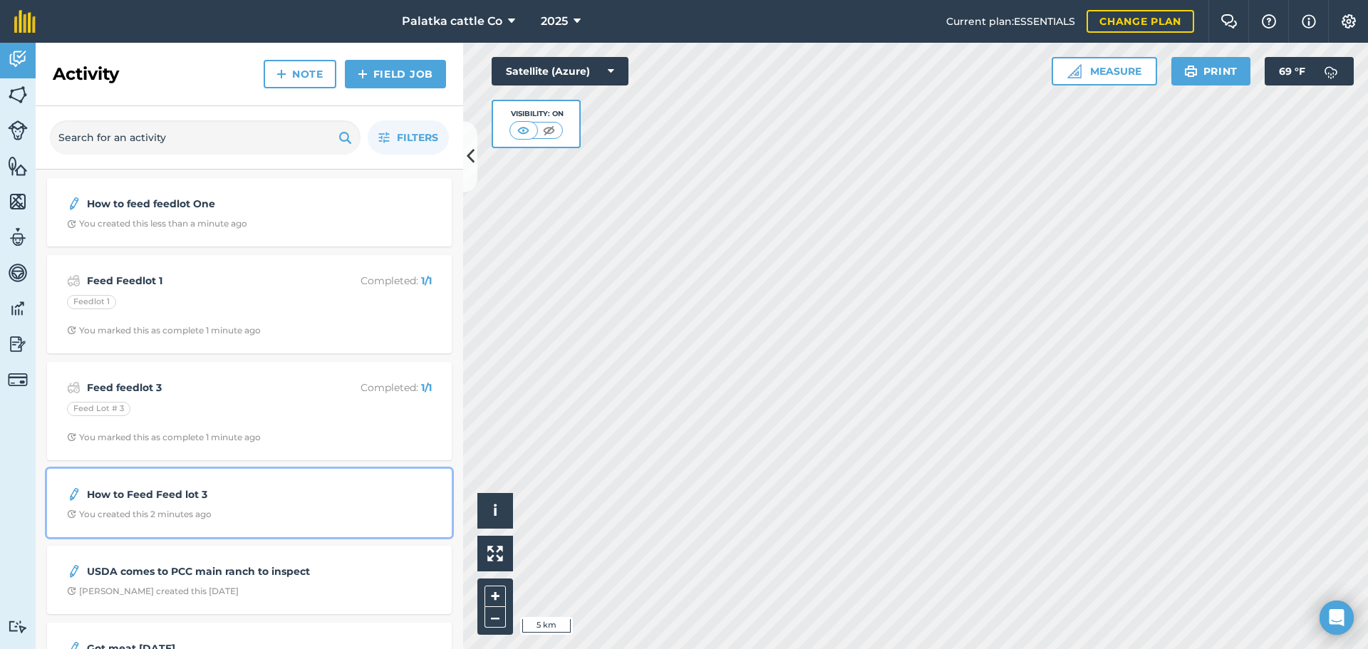
click at [172, 504] on div "How to Feed Feed lot 3 You created this 2 minutes ago" at bounding box center [250, 502] width 388 height 51
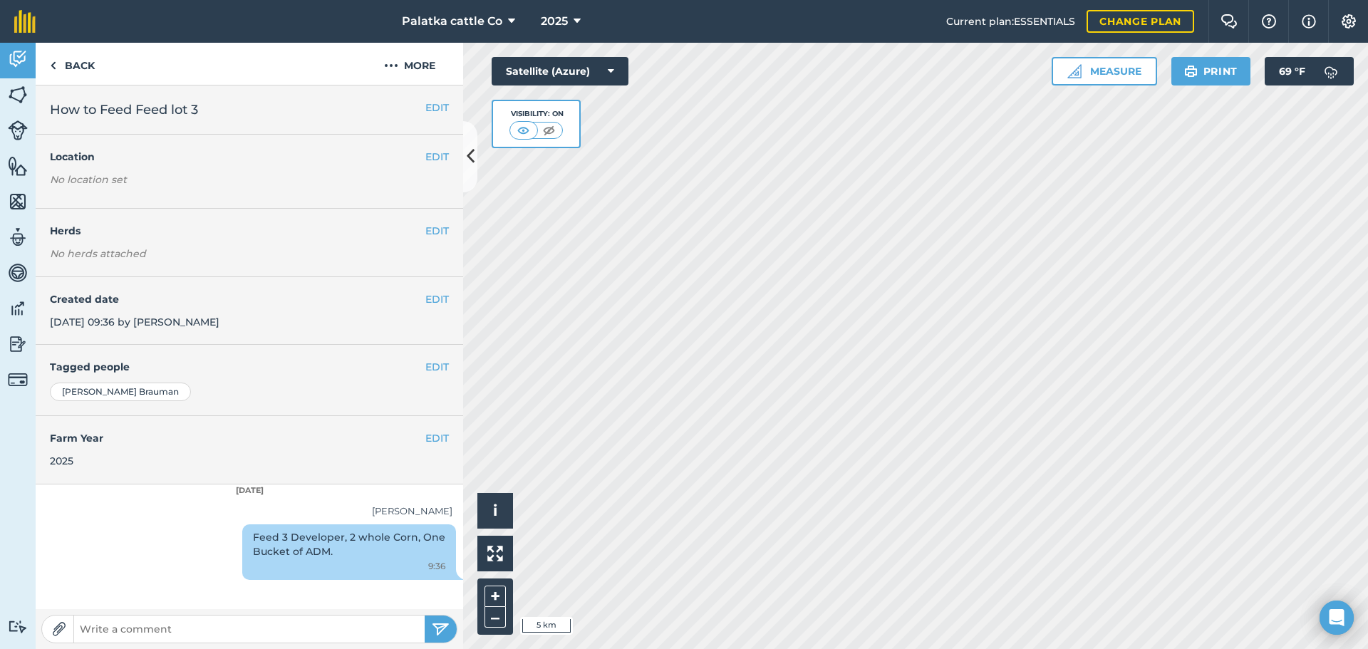
click at [314, 558] on div "Feed 3 Developer, 2 whole Corn, One Bucket of ADM. 9:36" at bounding box center [349, 552] width 214 height 56
drag, startPoint x: 309, startPoint y: 555, endPoint x: 393, endPoint y: 52, distance: 510.0
click at [393, 52] on button "More" at bounding box center [409, 64] width 107 height 42
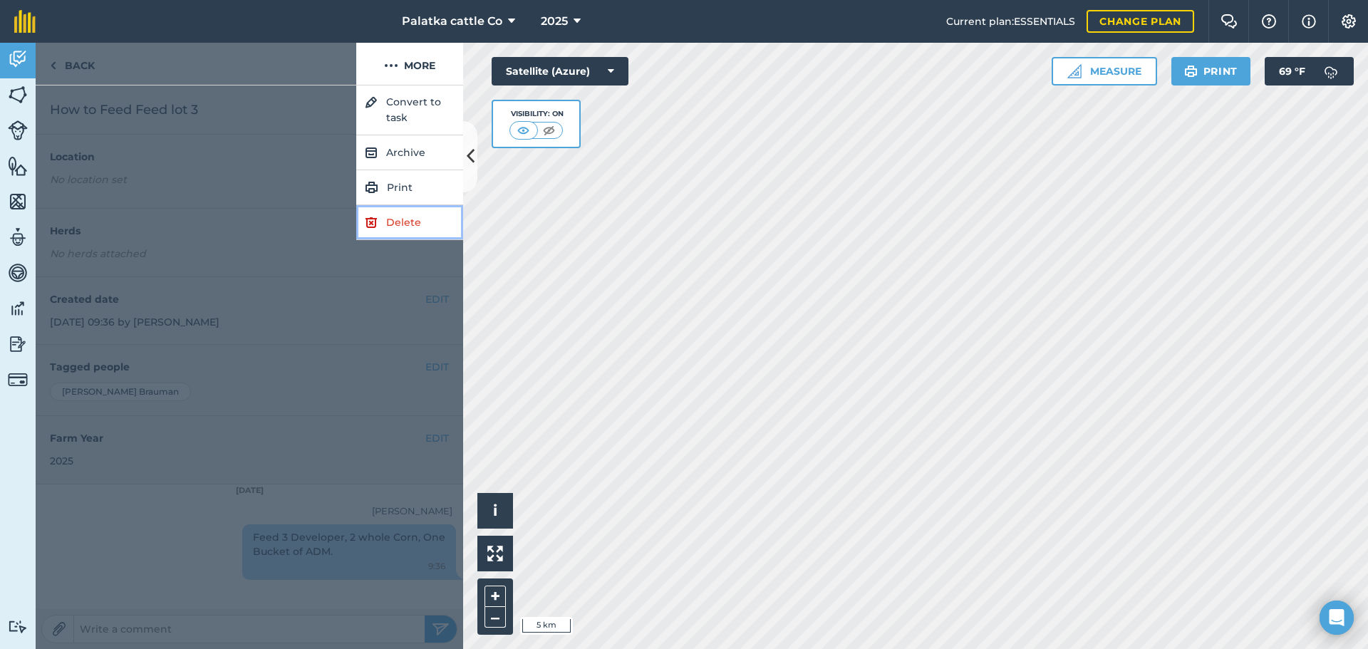
click at [409, 219] on link "Delete" at bounding box center [409, 222] width 107 height 35
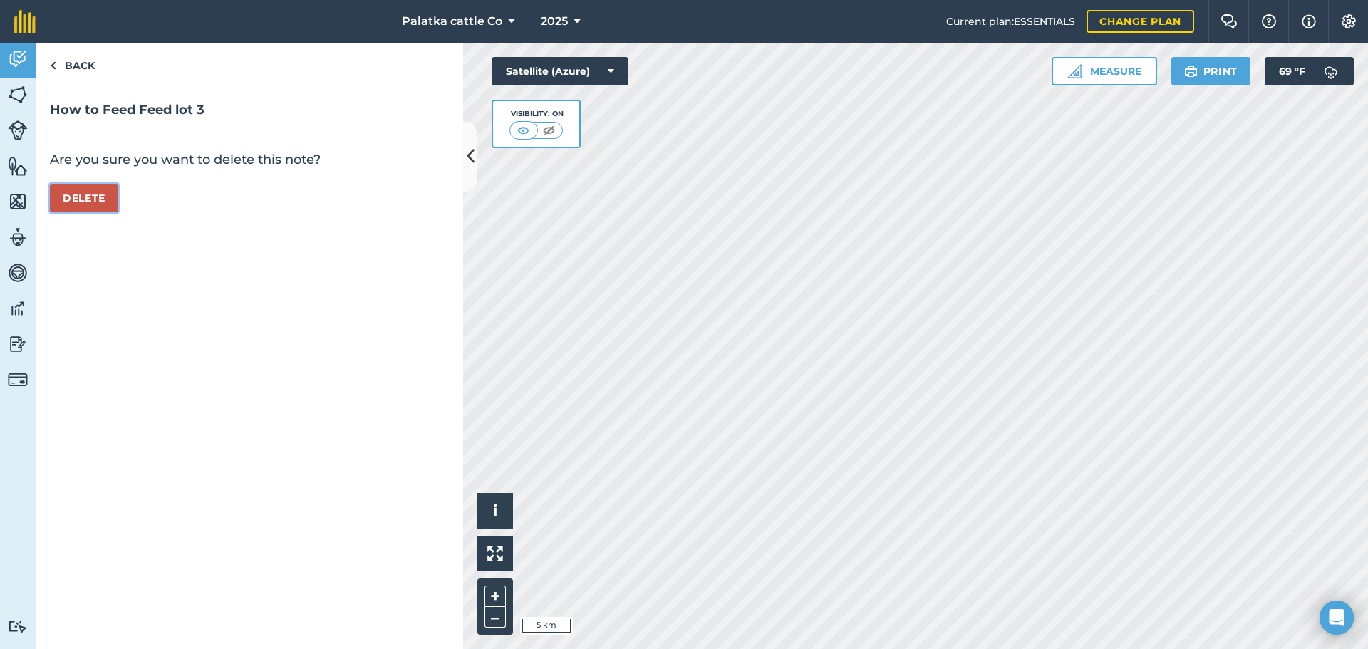
click at [98, 192] on button "Delete" at bounding box center [84, 198] width 68 height 29
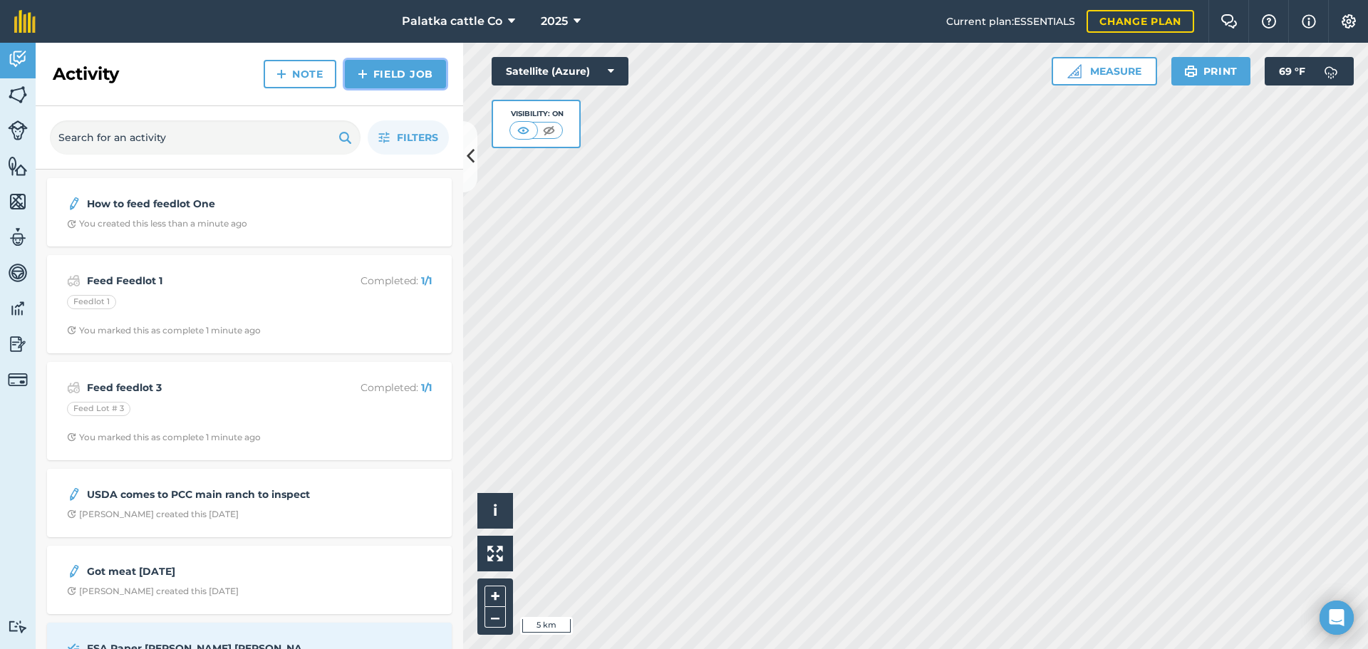
click at [401, 70] on link "Field Job" at bounding box center [395, 74] width 101 height 29
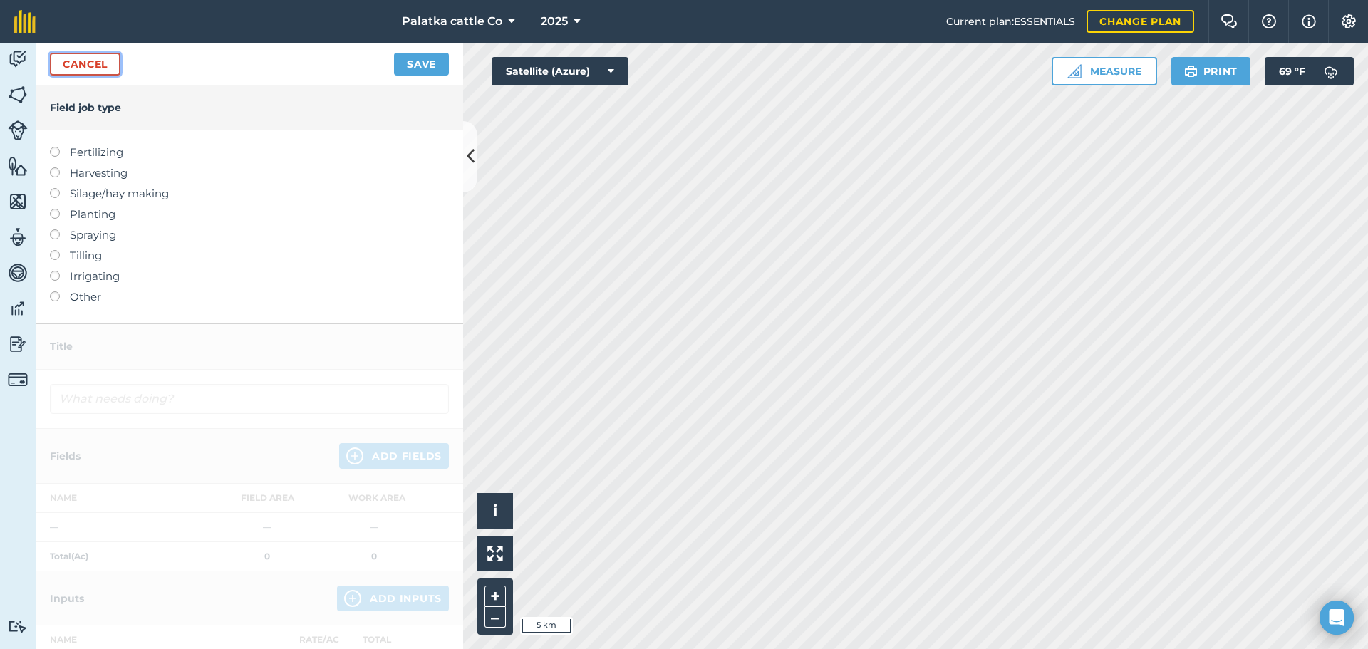
click at [100, 63] on link "Cancel" at bounding box center [85, 64] width 71 height 23
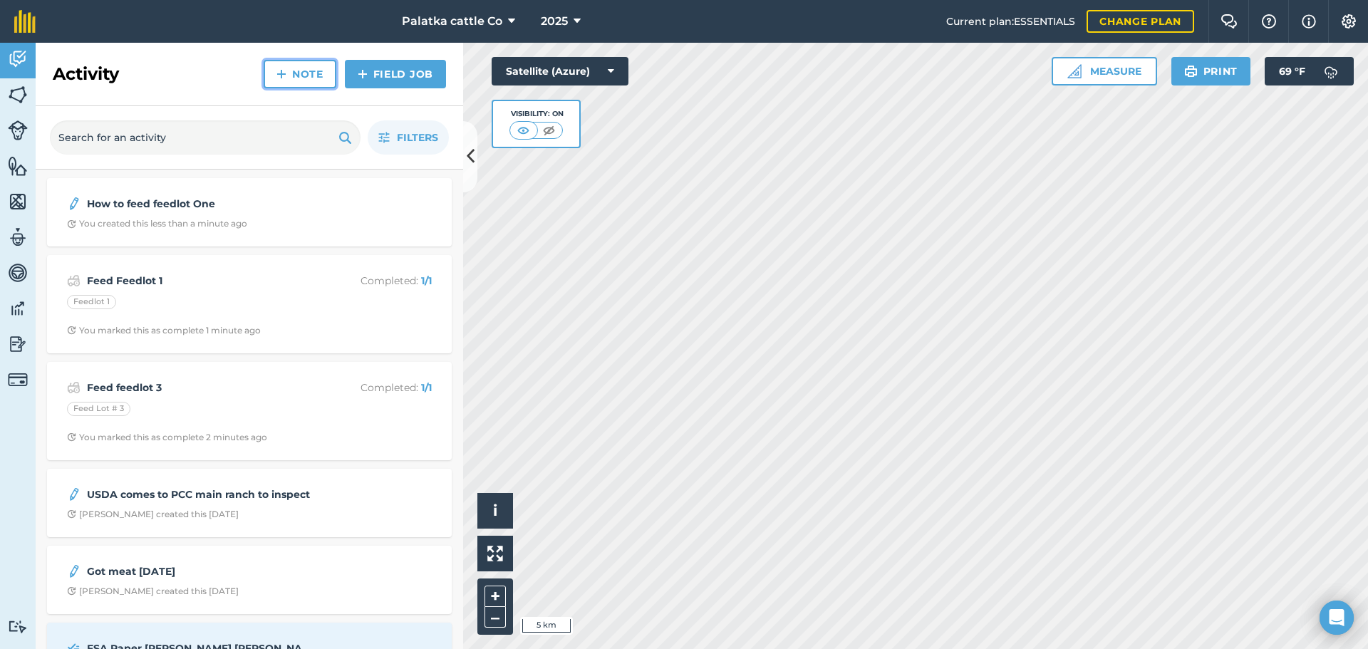
click at [311, 77] on link "Note" at bounding box center [300, 74] width 73 height 29
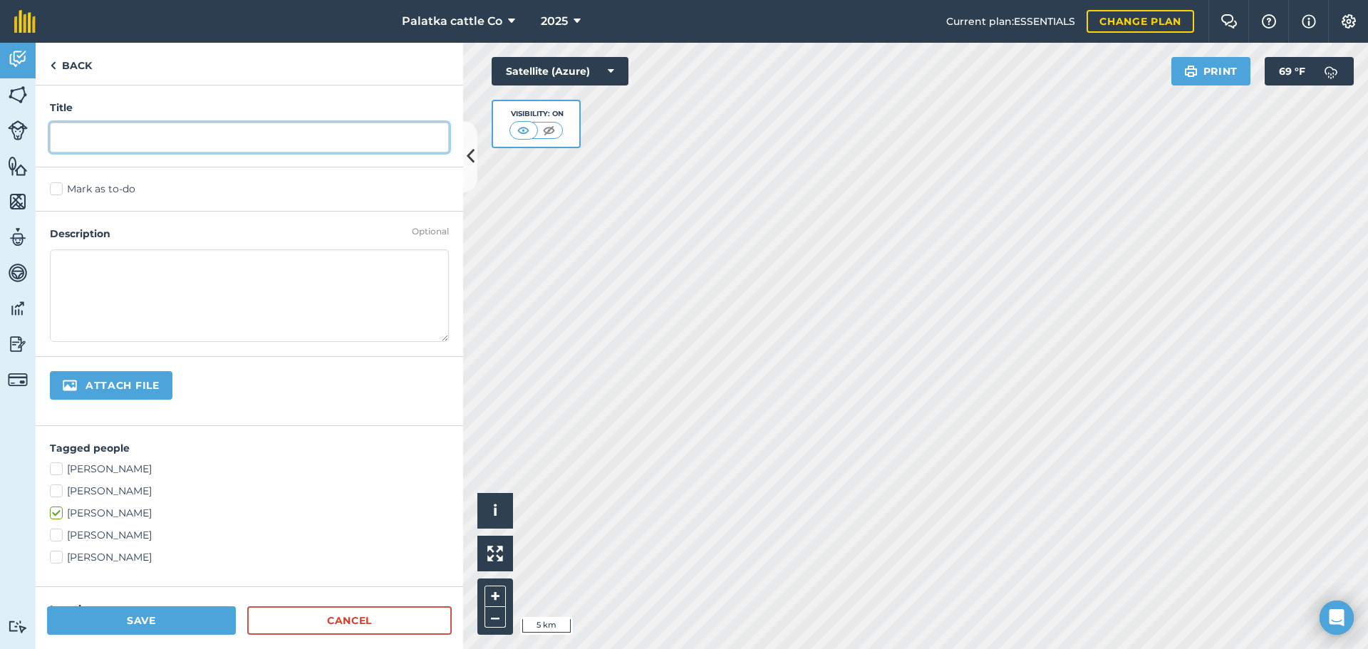
click at [160, 128] on input "text" at bounding box center [249, 138] width 399 height 30
type input "How to feed Feedlot 3"
click at [130, 300] on textarea at bounding box center [249, 295] width 399 height 93
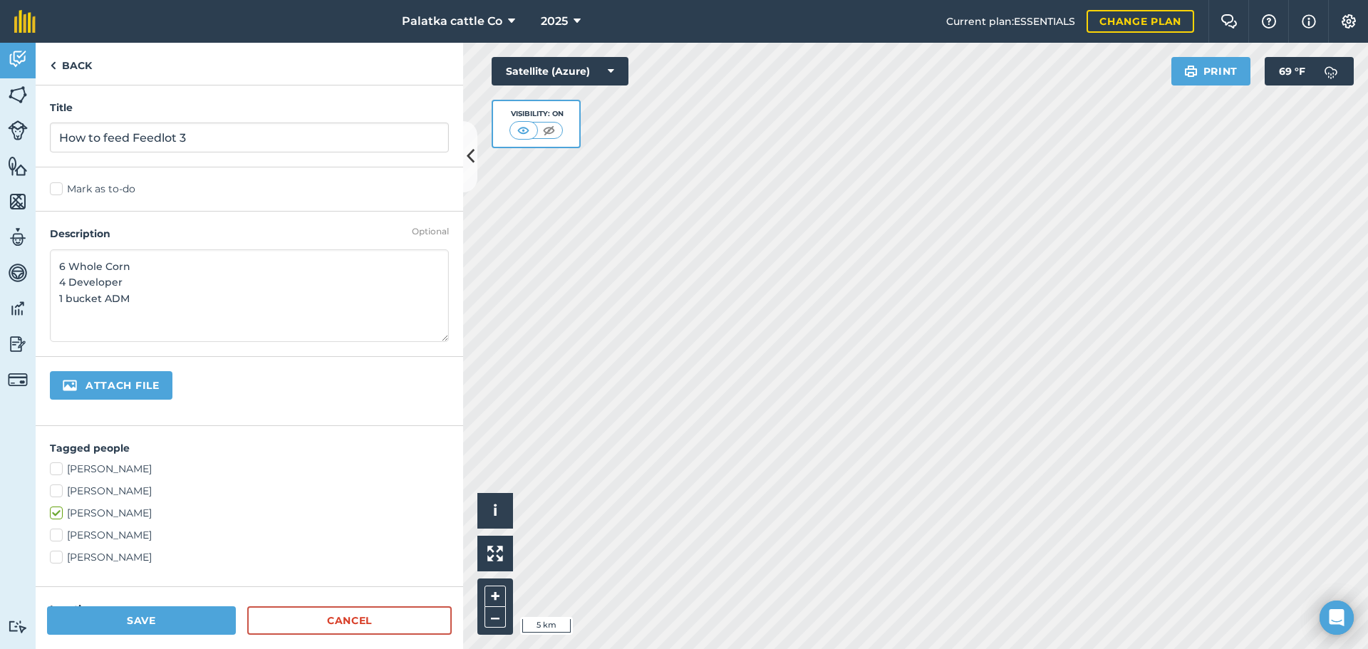
click at [62, 297] on textarea "6 Whole Corn 4 Developer 1 bucket ADM" at bounding box center [249, 295] width 399 height 93
click at [60, 281] on textarea "6 Whole Corn 4 Developer 1 bucket ADM" at bounding box center [249, 295] width 399 height 93
type textarea "6 Whole Corn 4 Developer 1 bucket ADM"
click at [146, 623] on button "Save" at bounding box center [141, 620] width 189 height 29
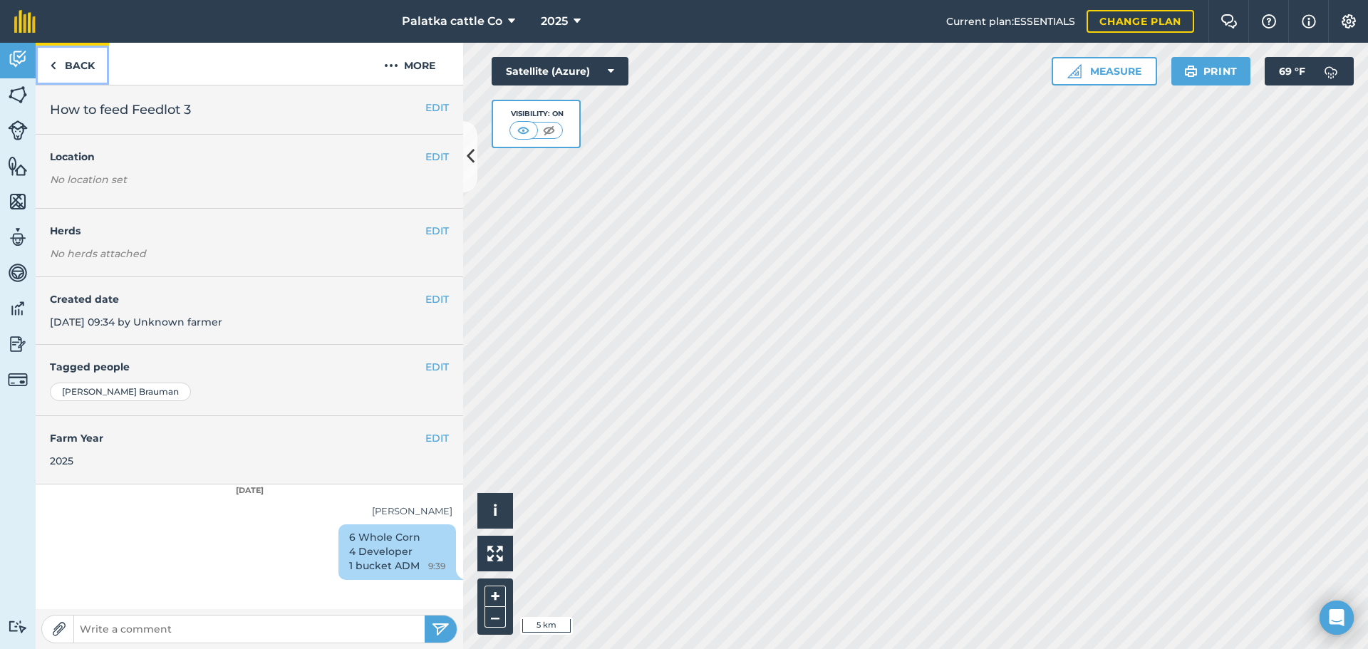
click at [81, 67] on link "Back" at bounding box center [72, 64] width 73 height 42
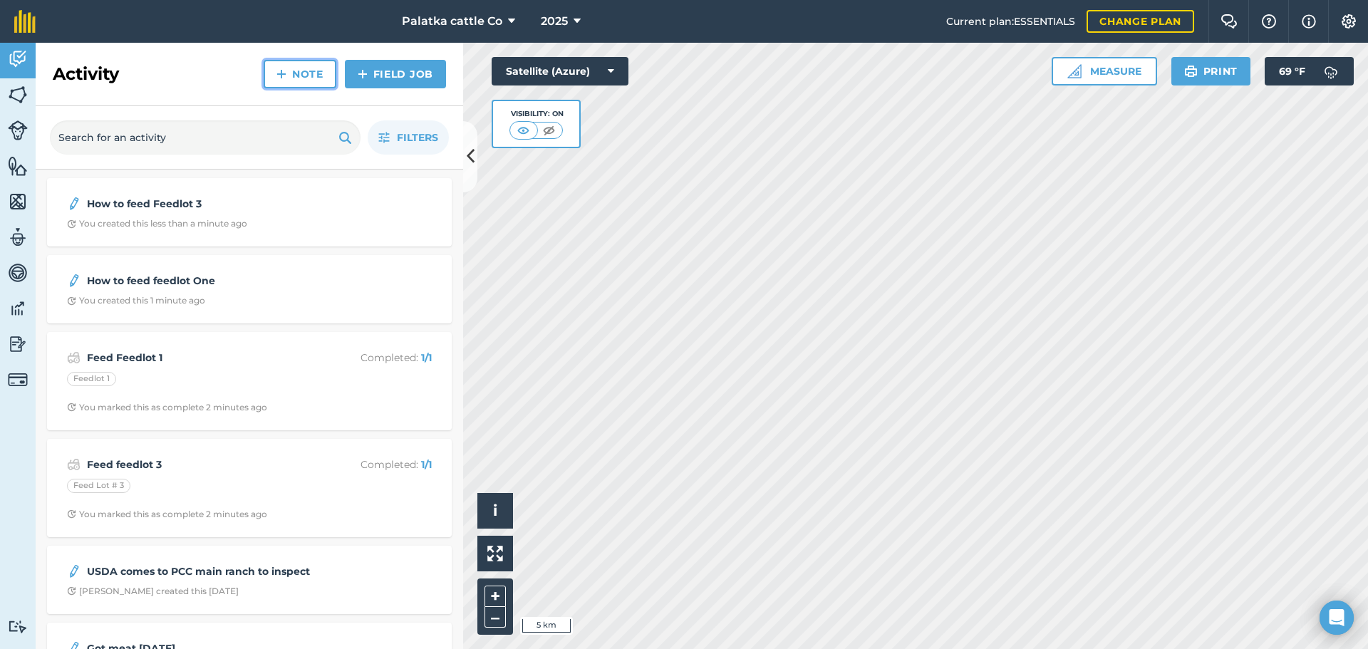
click at [301, 76] on link "Note" at bounding box center [300, 74] width 73 height 29
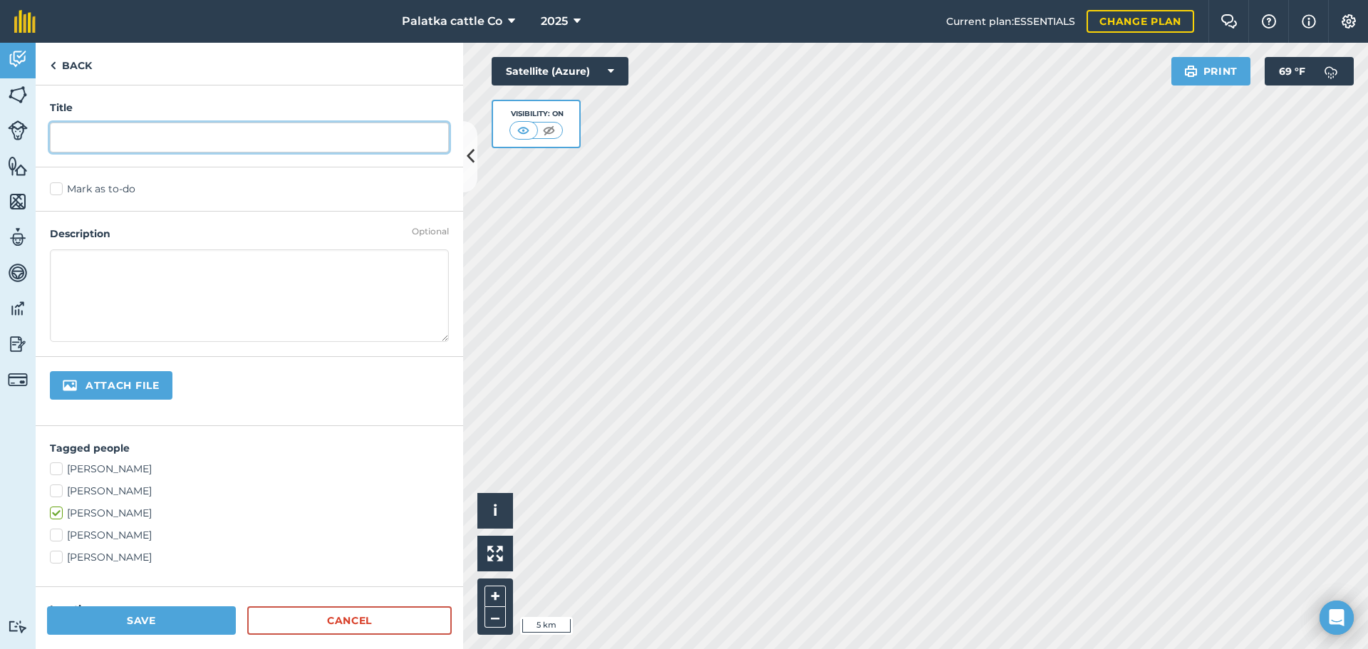
click at [141, 133] on input "text" at bounding box center [249, 138] width 399 height 30
click at [265, 269] on textarea at bounding box center [249, 295] width 399 height 93
click at [204, 139] on input "Feedlot 2" at bounding box center [249, 138] width 399 height 30
type input "Feedlot 2- every other day"
click at [162, 301] on textarea at bounding box center [249, 295] width 399 height 93
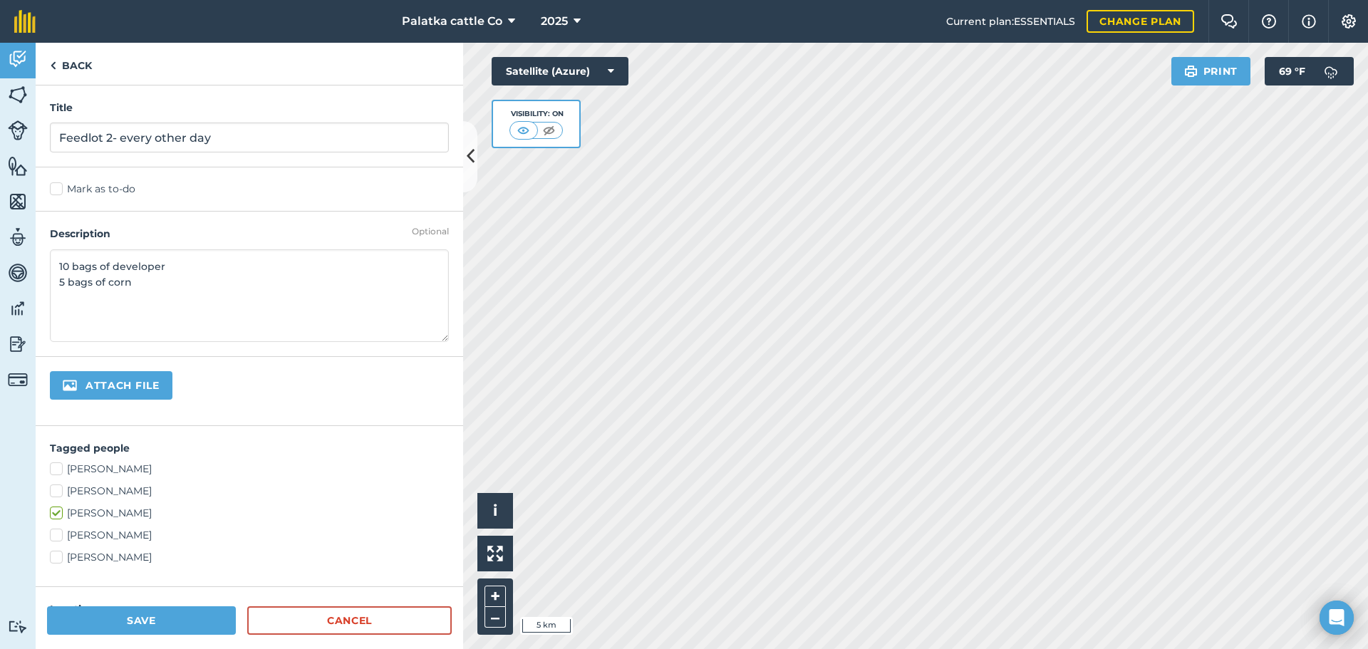
type textarea "10 bags of developer 5 bags of corn"
click at [180, 620] on button "Save" at bounding box center [141, 620] width 189 height 29
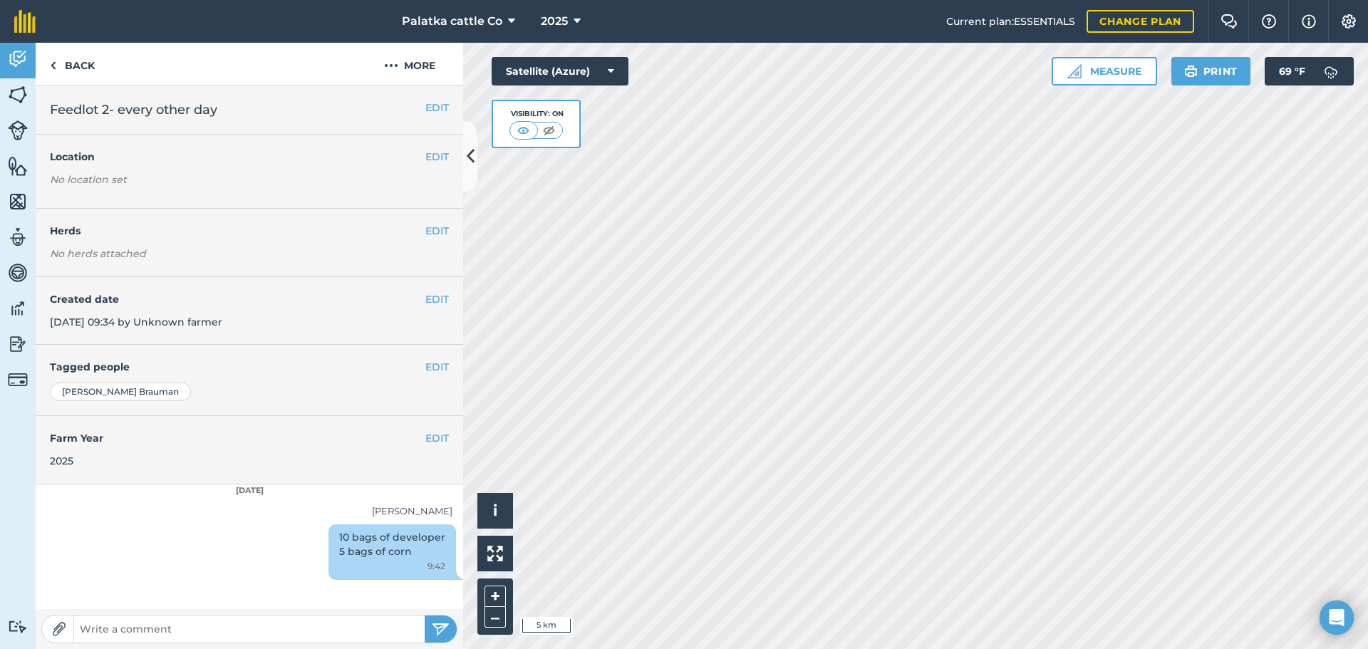
click at [304, 115] on h2 "Feedlot 2- every other day" at bounding box center [249, 110] width 399 height 20
click at [441, 105] on button "EDIT" at bounding box center [437, 108] width 24 height 16
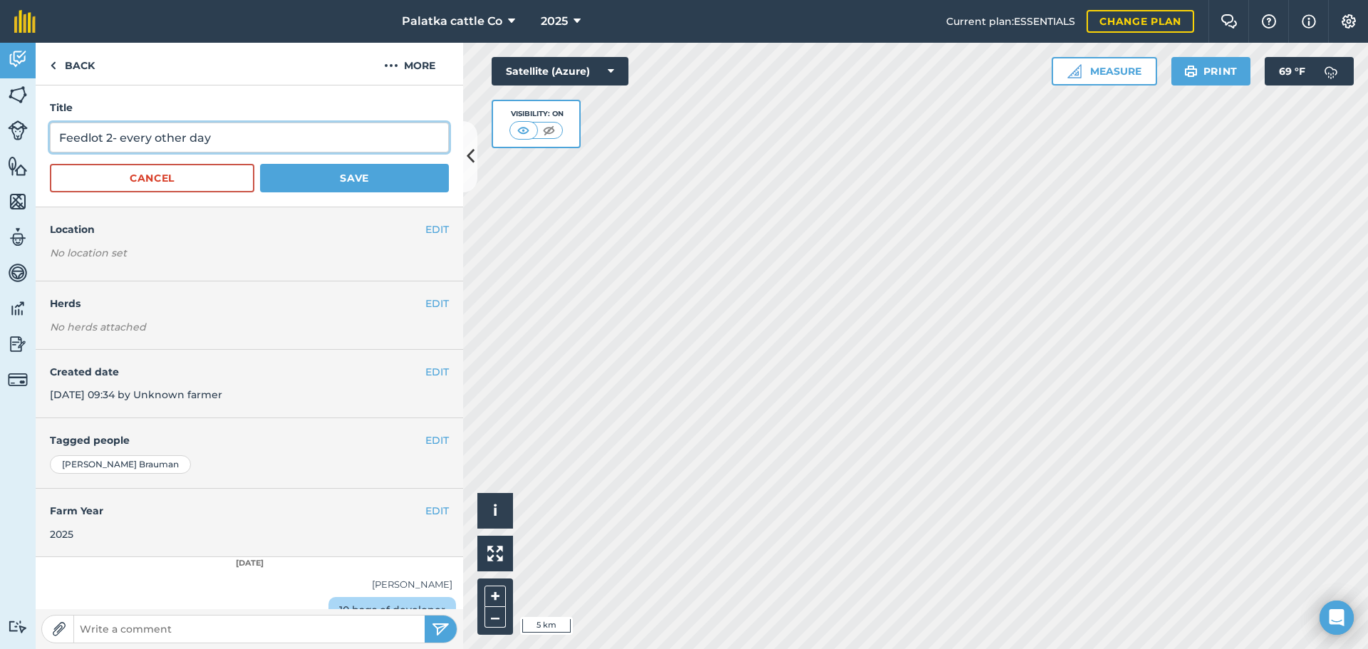
click at [311, 143] on input "Feedlot 2- every other day" at bounding box center [249, 138] width 399 height 30
type input "Feedlot 2- every other day (Confidential)"
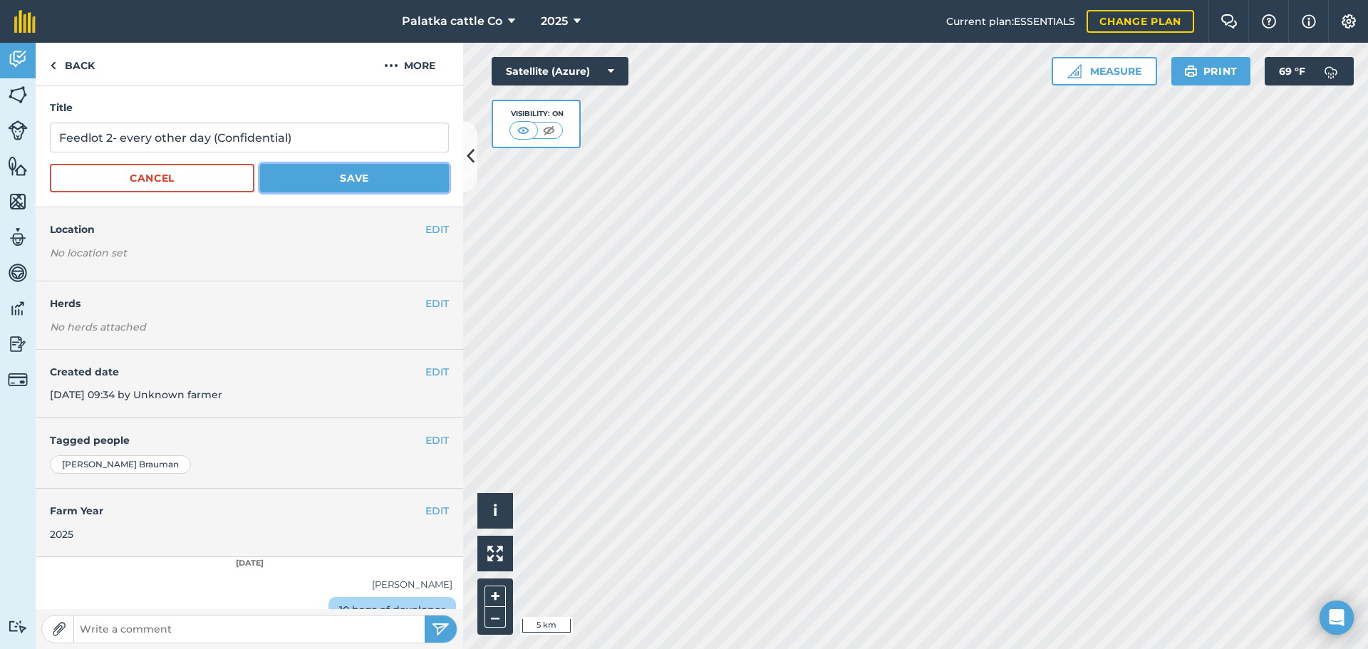
click at [323, 185] on button "Save" at bounding box center [354, 178] width 189 height 29
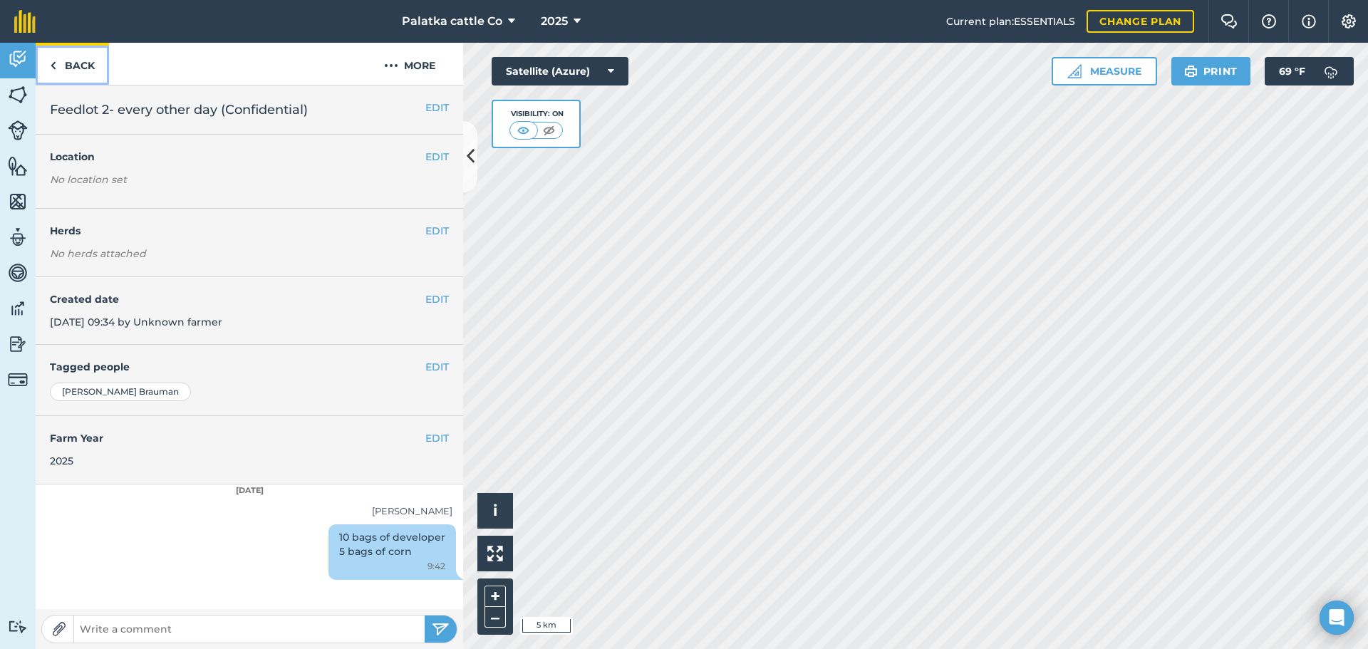
click at [68, 68] on link "Back" at bounding box center [72, 64] width 73 height 42
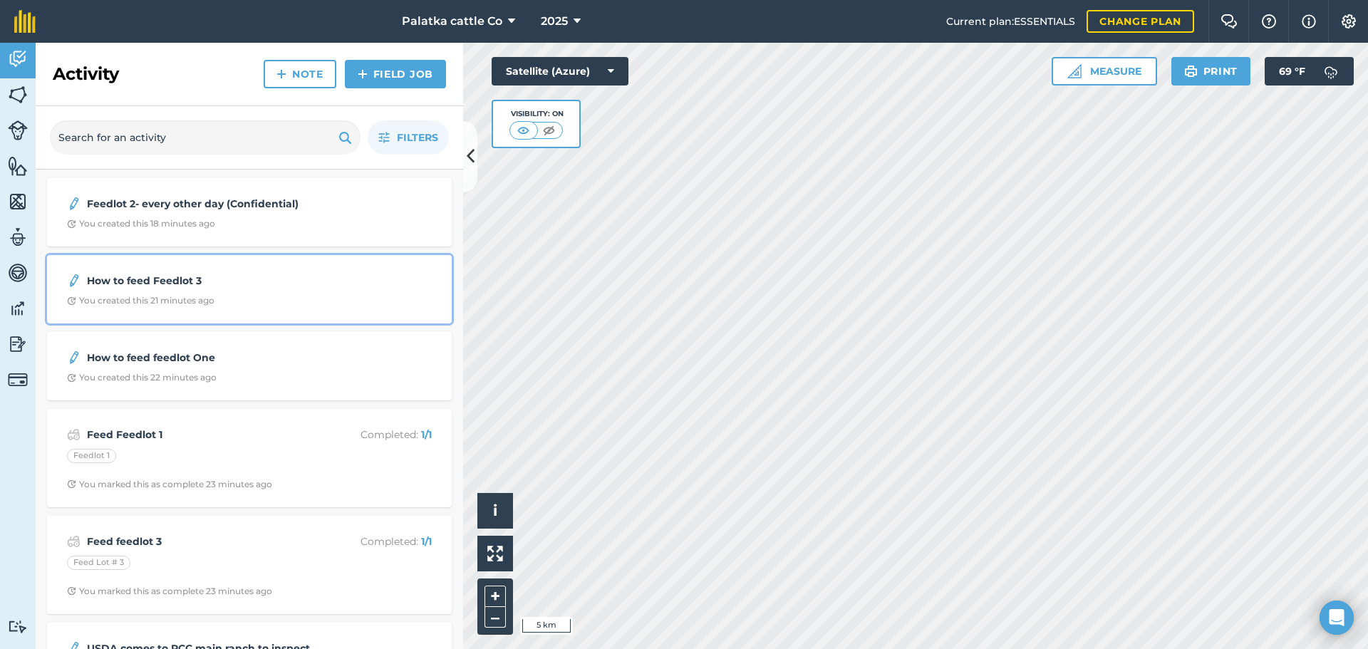
click at [263, 278] on strong "How to feed Feedlot 3" at bounding box center [200, 281] width 226 height 16
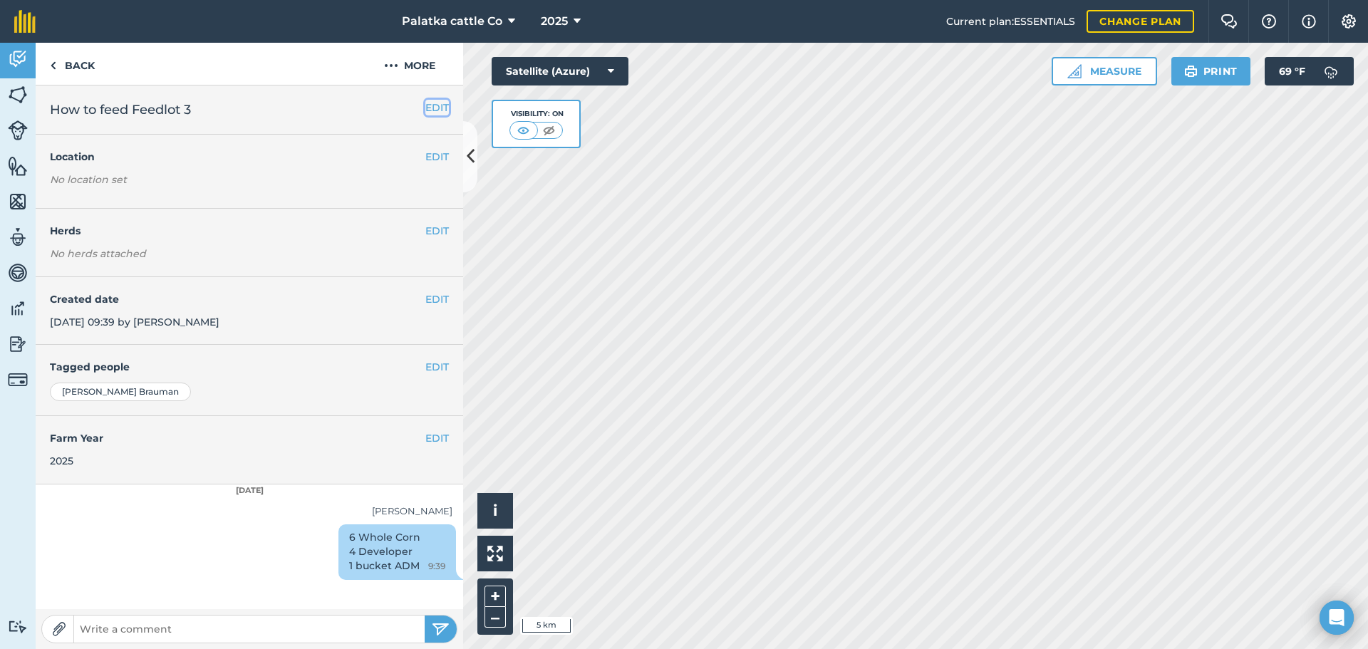
click at [433, 105] on button "EDIT" at bounding box center [437, 108] width 24 height 16
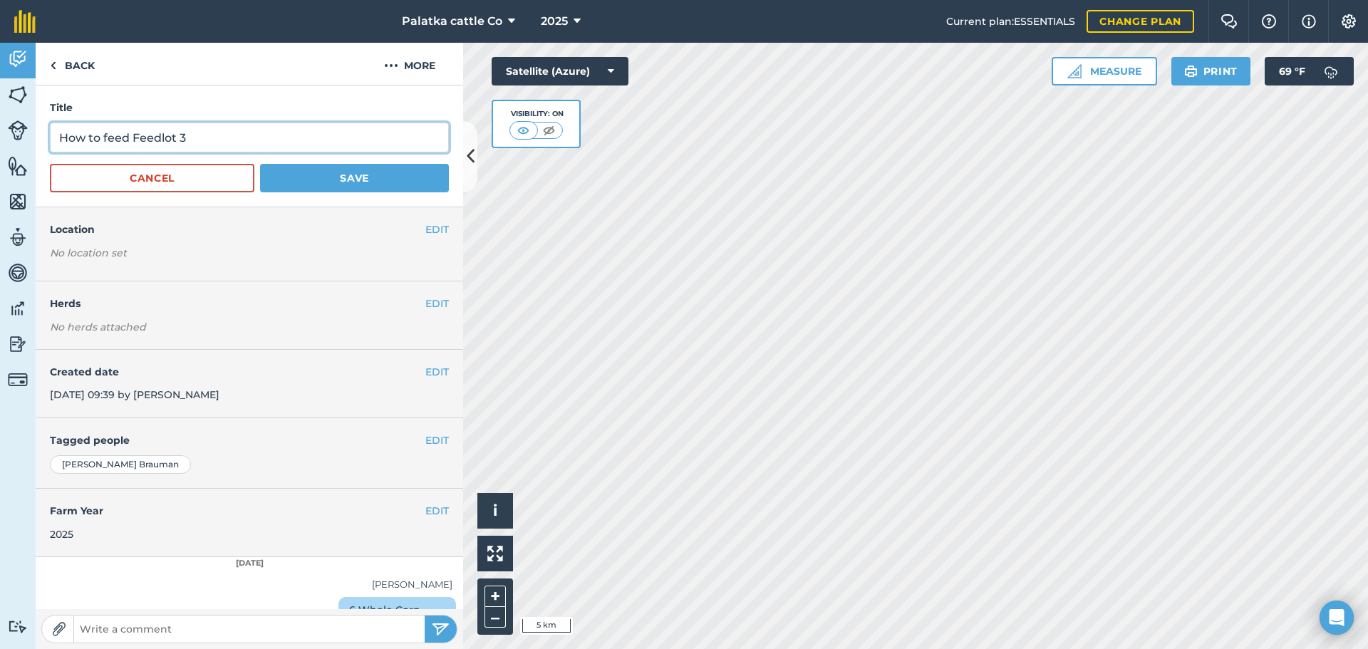
click at [298, 130] on input "How to feed Feedlot 3" at bounding box center [249, 138] width 399 height 30
type input "How to feed Feedlot 3 (Confidential)"
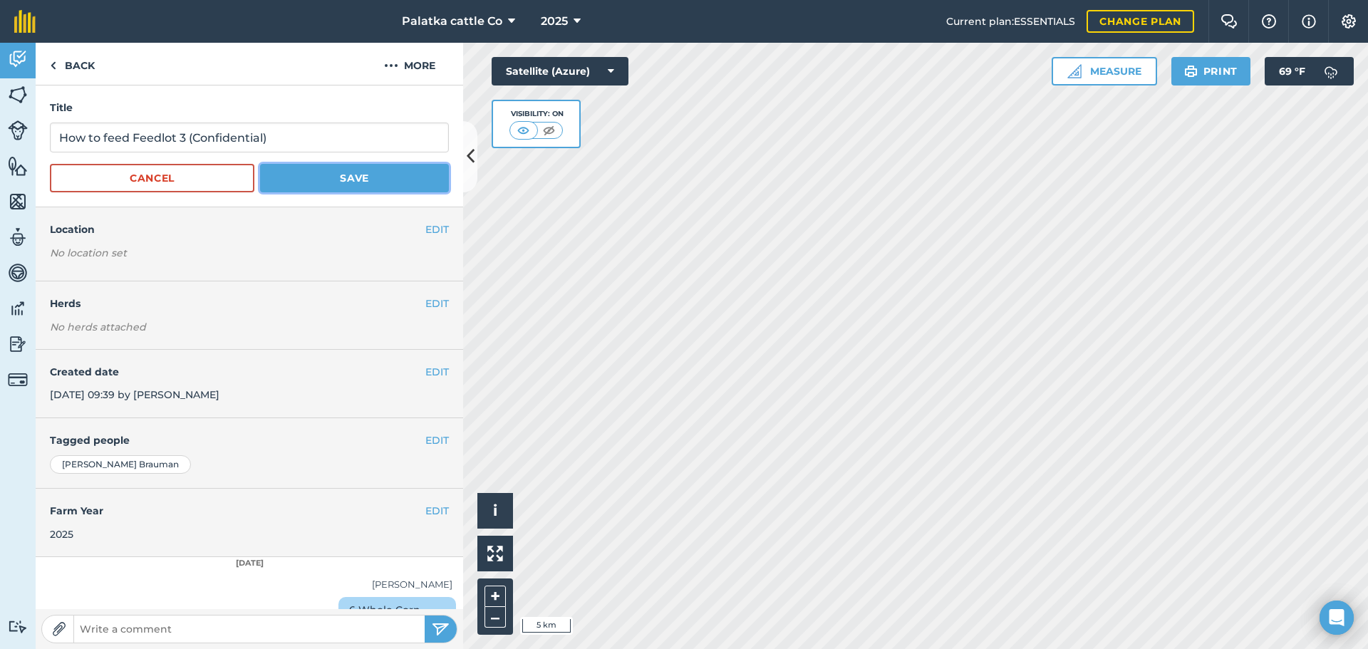
click at [331, 177] on button "Save" at bounding box center [354, 178] width 189 height 29
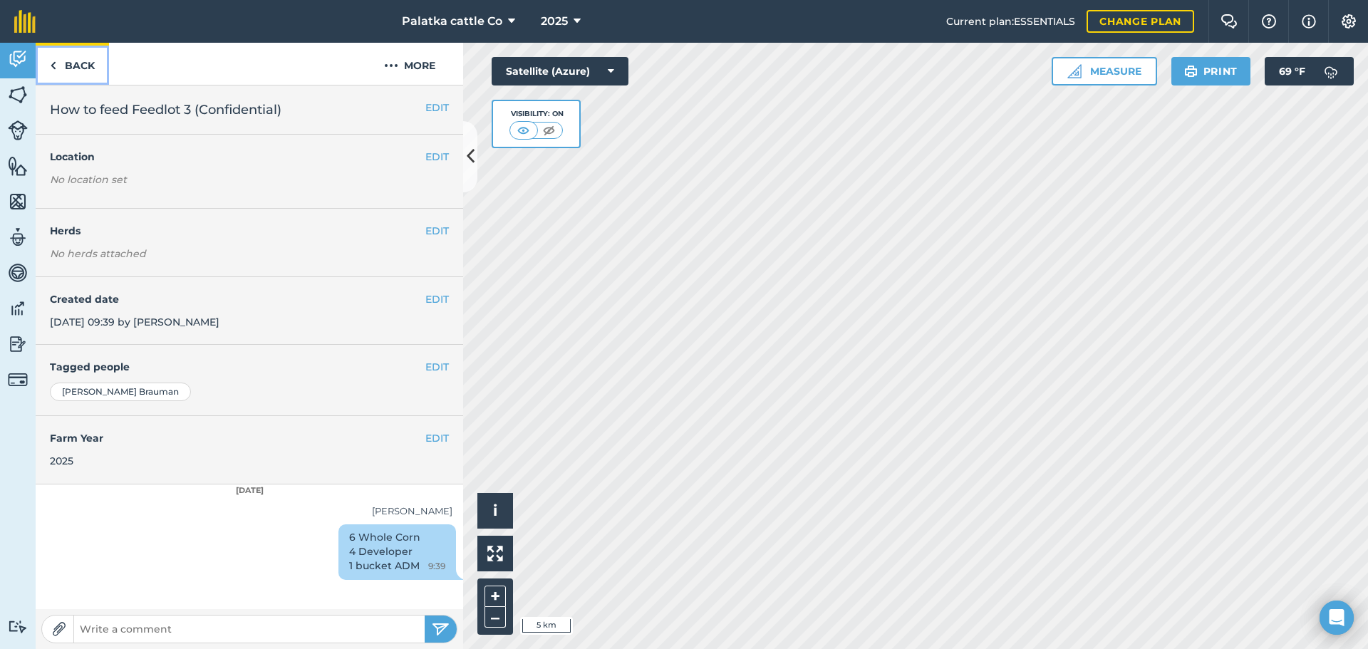
click at [98, 63] on link "Back" at bounding box center [72, 64] width 73 height 42
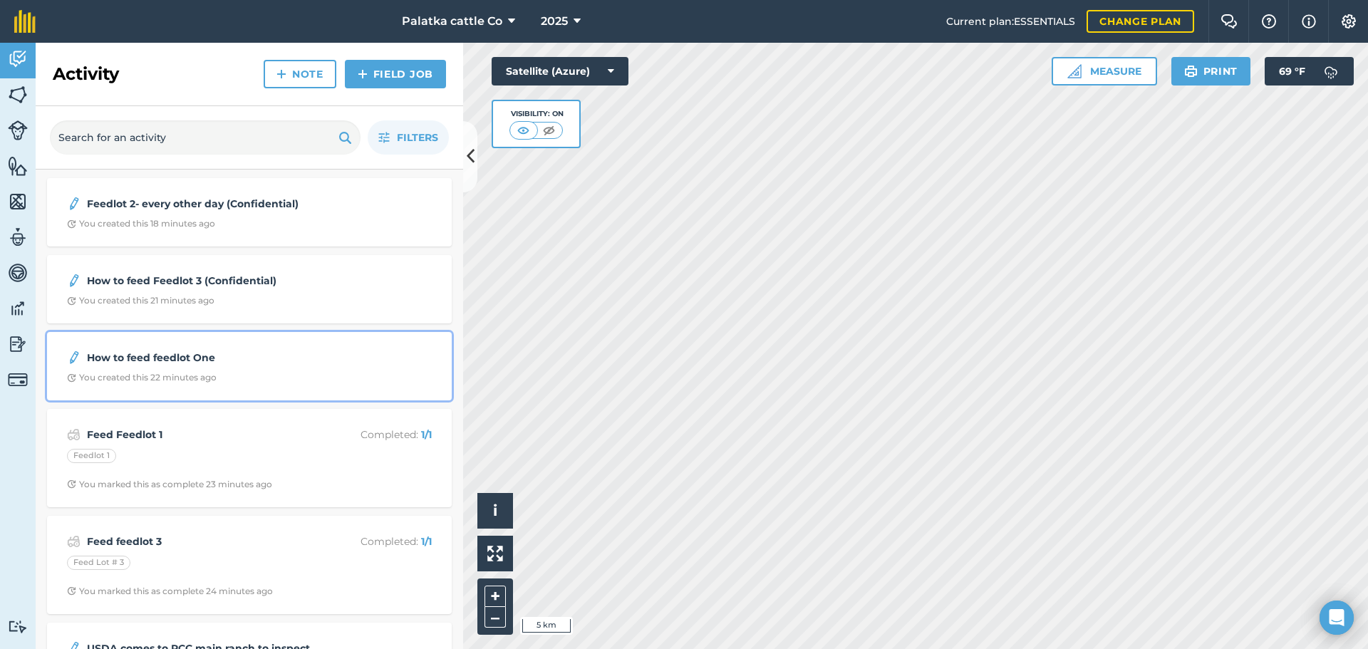
click at [276, 363] on strong "How to feed feedlot One" at bounding box center [200, 358] width 226 height 16
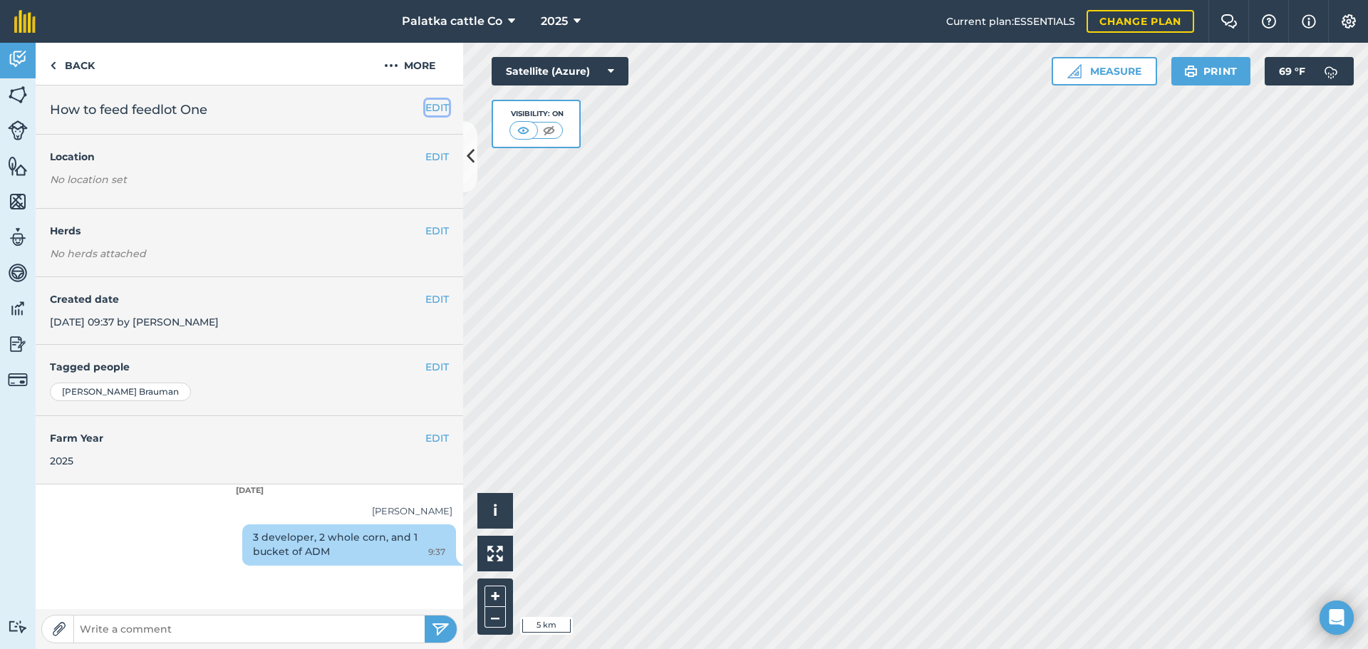
click at [436, 108] on button "EDIT" at bounding box center [437, 108] width 24 height 16
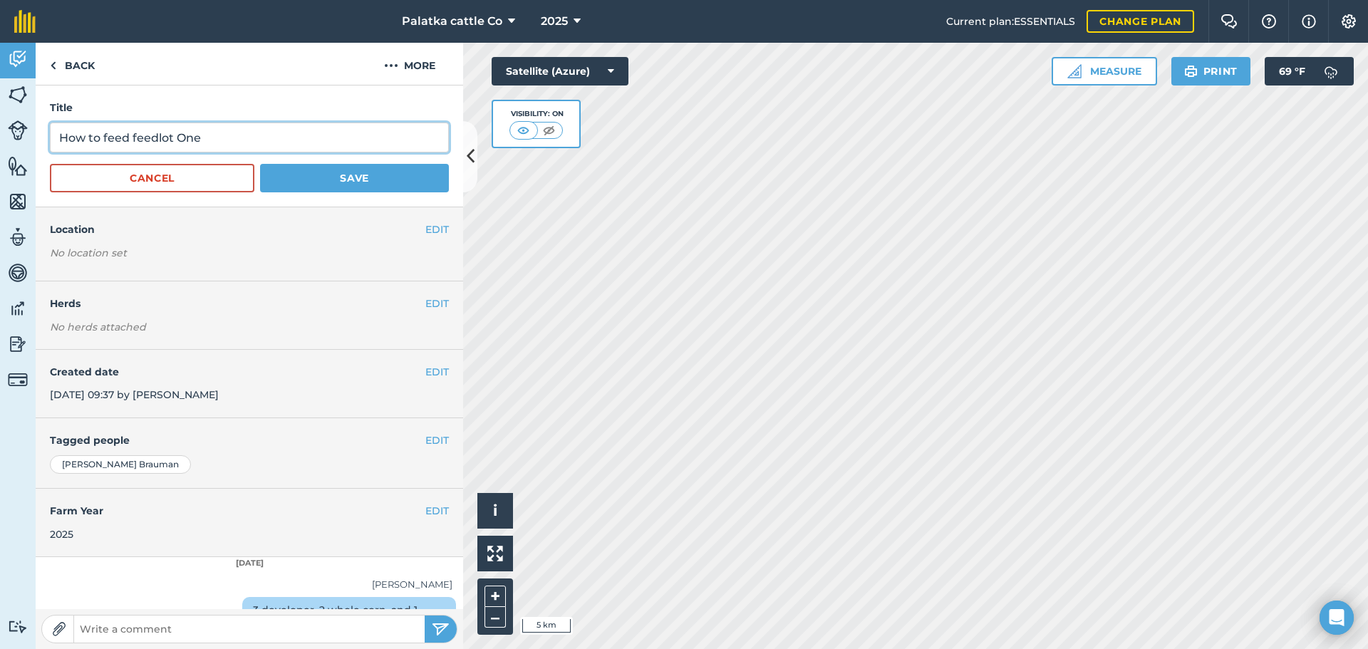
click at [309, 128] on input "How to feed feedlot One" at bounding box center [249, 138] width 399 height 30
type input "How to feed feedlot One (Confidential)"
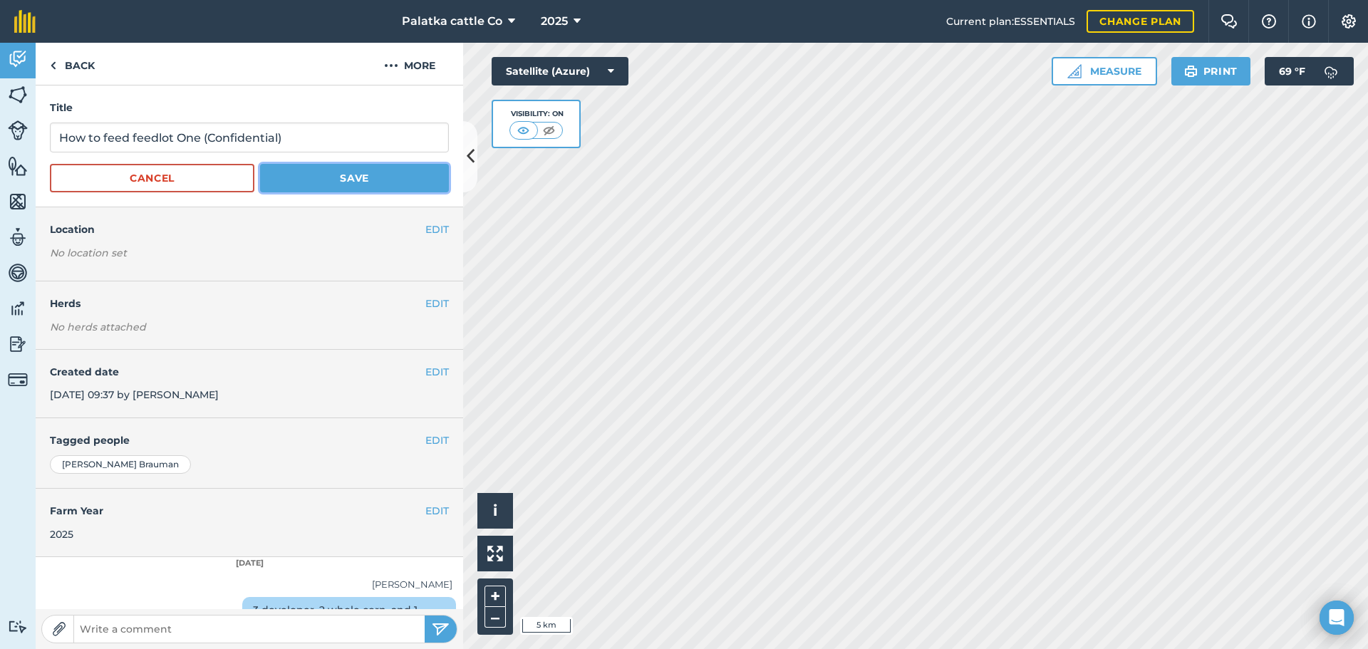
click at [304, 177] on button "Save" at bounding box center [354, 178] width 189 height 29
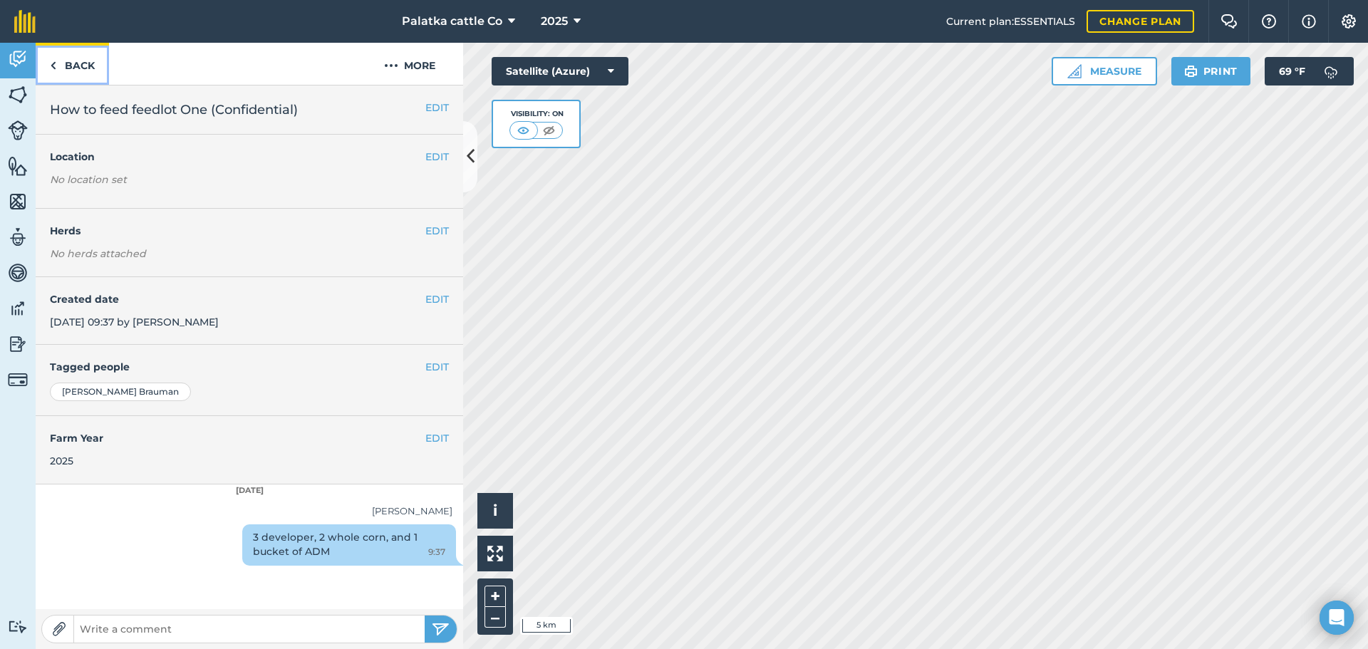
click at [76, 56] on link "Back" at bounding box center [72, 64] width 73 height 42
